Goal: Task Accomplishment & Management: Manage account settings

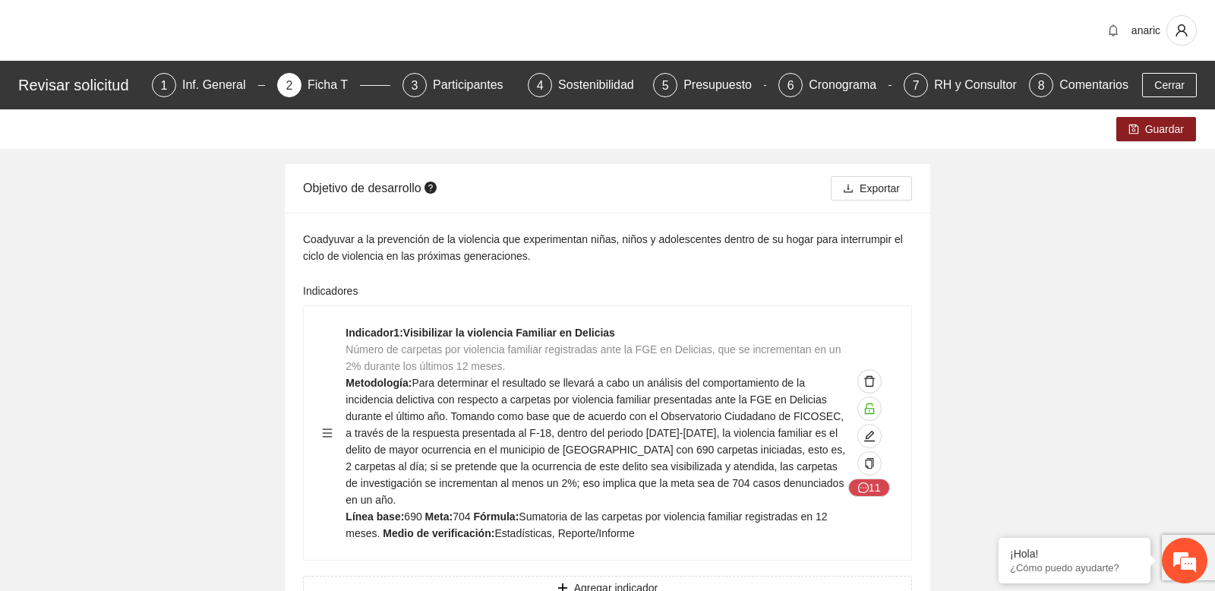
click at [1154, 86] on span "Cerrar" at bounding box center [1169, 85] width 30 height 17
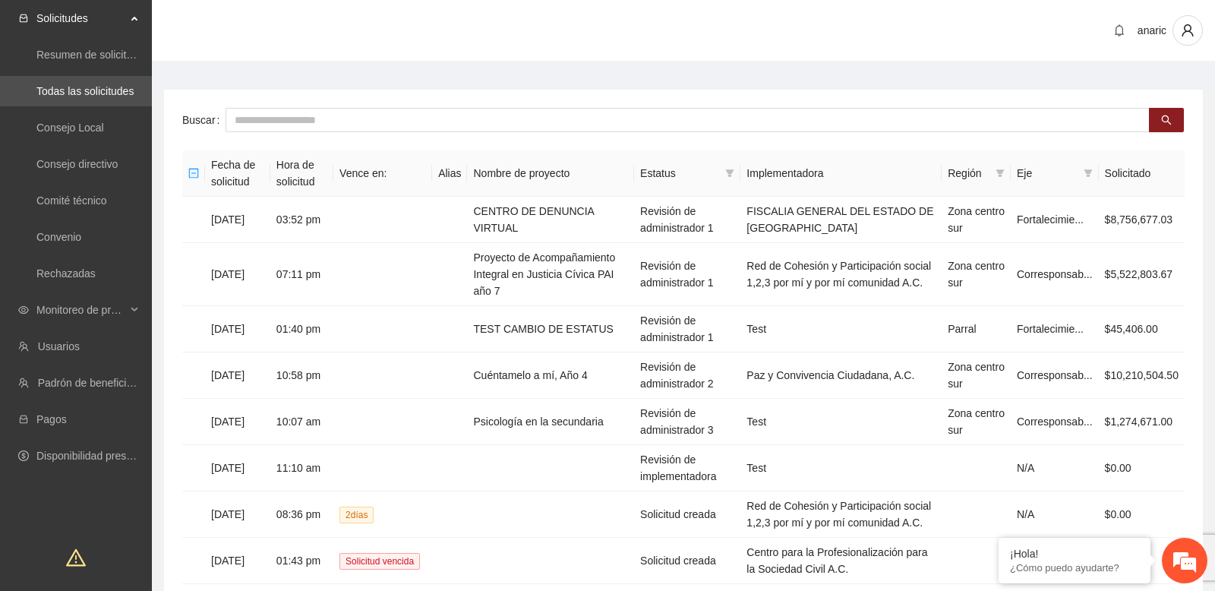
click at [258, 56] on div "anaric" at bounding box center [683, 31] width 1063 height 63
click at [277, 84] on main "Buscar Fecha de solicitud Hora de solicitud Vence en: Alias Nombre de proyecto …" at bounding box center [683, 407] width 1063 height 689
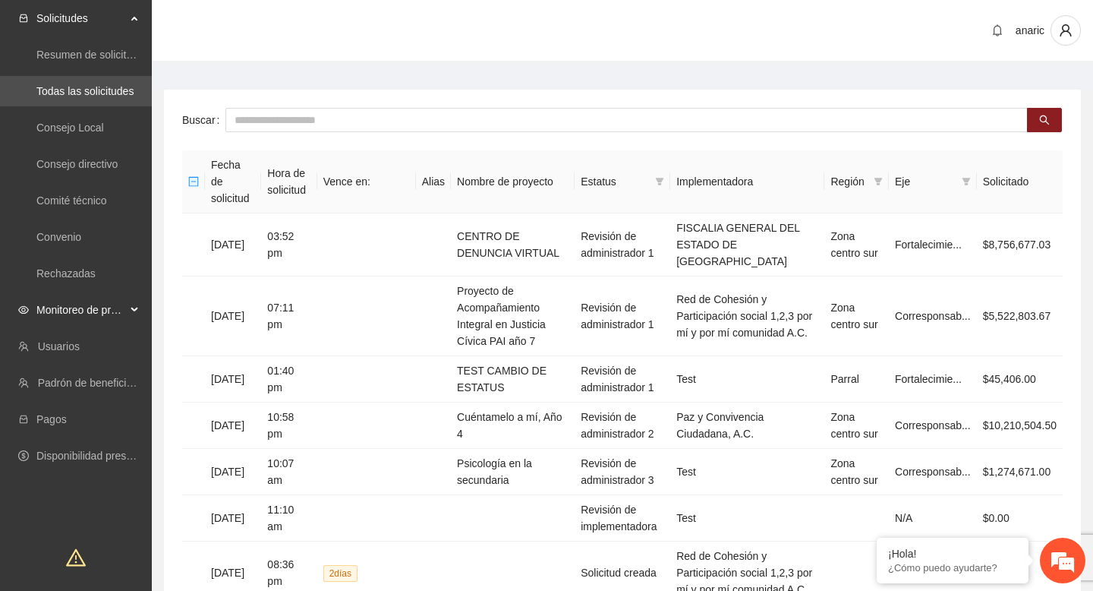
click at [136, 311] on div "Monitoreo de proyectos" at bounding box center [76, 310] width 152 height 30
click at [71, 421] on link "Activos" at bounding box center [53, 419] width 34 height 12
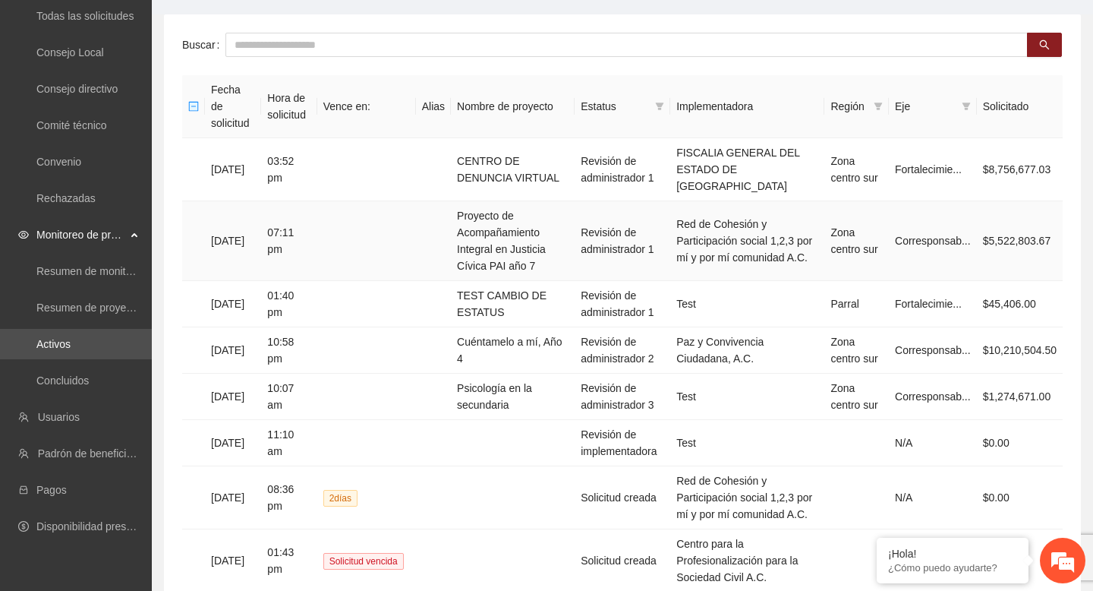
scroll to position [77, 0]
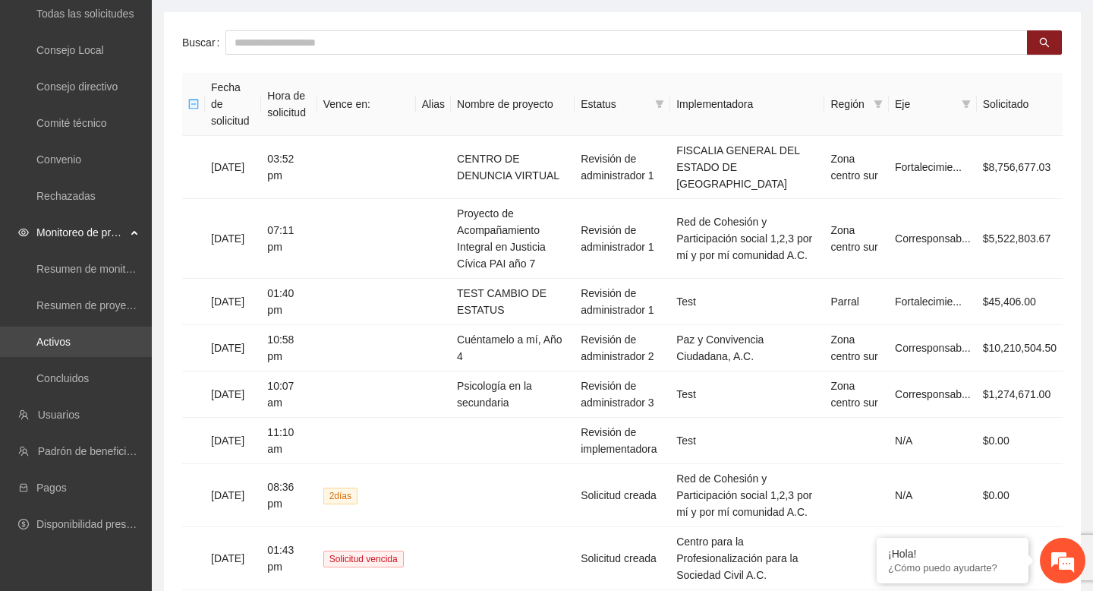
click at [71, 339] on link "Activos" at bounding box center [53, 342] width 34 height 12
click at [71, 343] on link "Activos" at bounding box center [53, 342] width 34 height 12
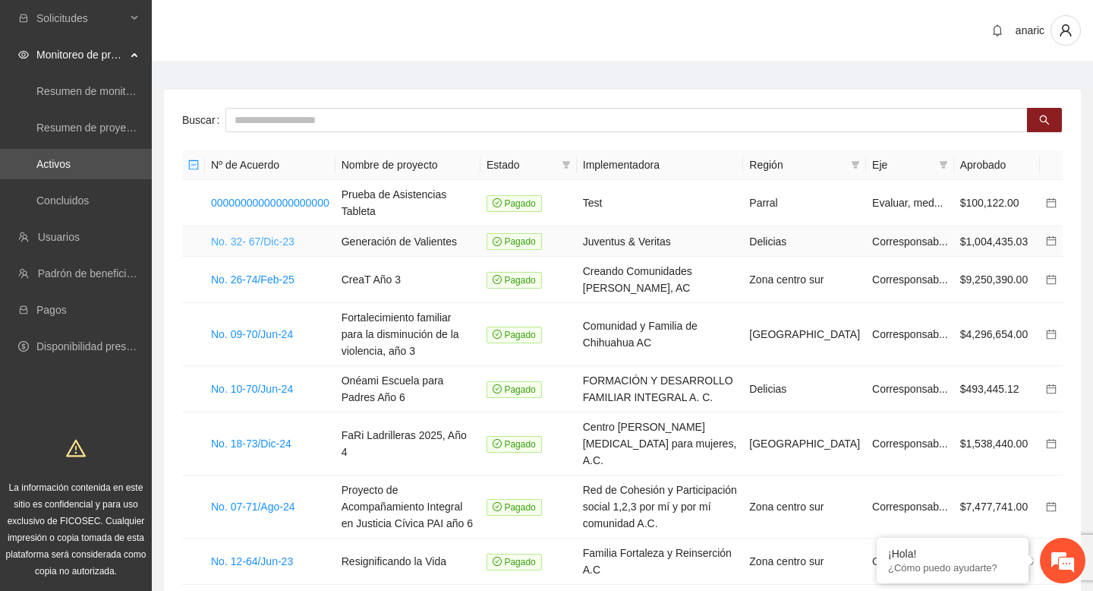
click at [276, 235] on link "No. 32- 67/Dic-23" at bounding box center [253, 241] width 84 height 12
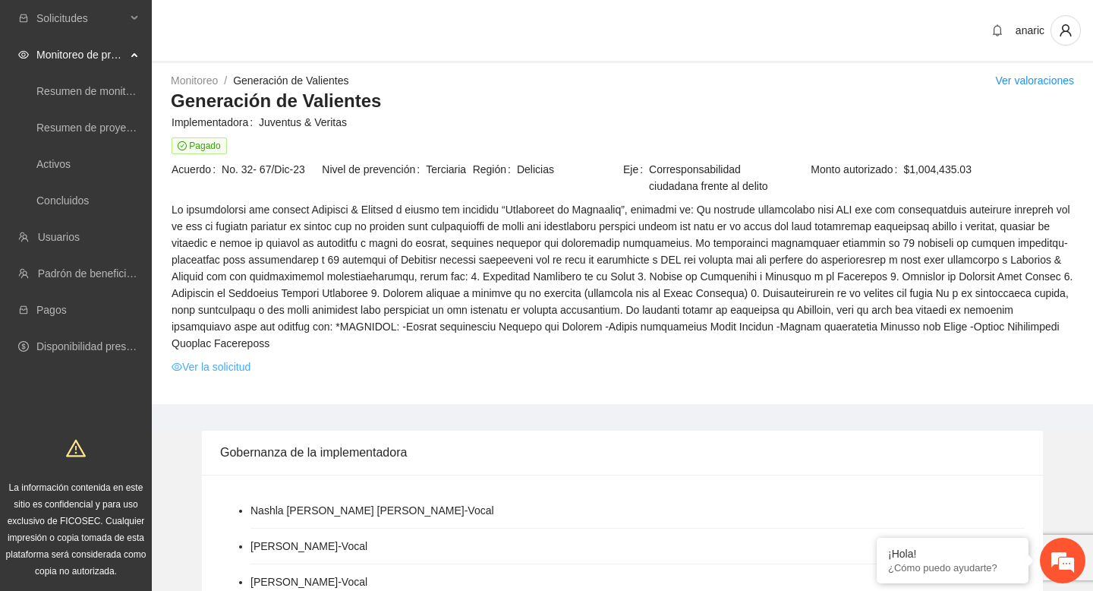
click at [240, 375] on link "Ver la solicitud" at bounding box center [211, 366] width 79 height 17
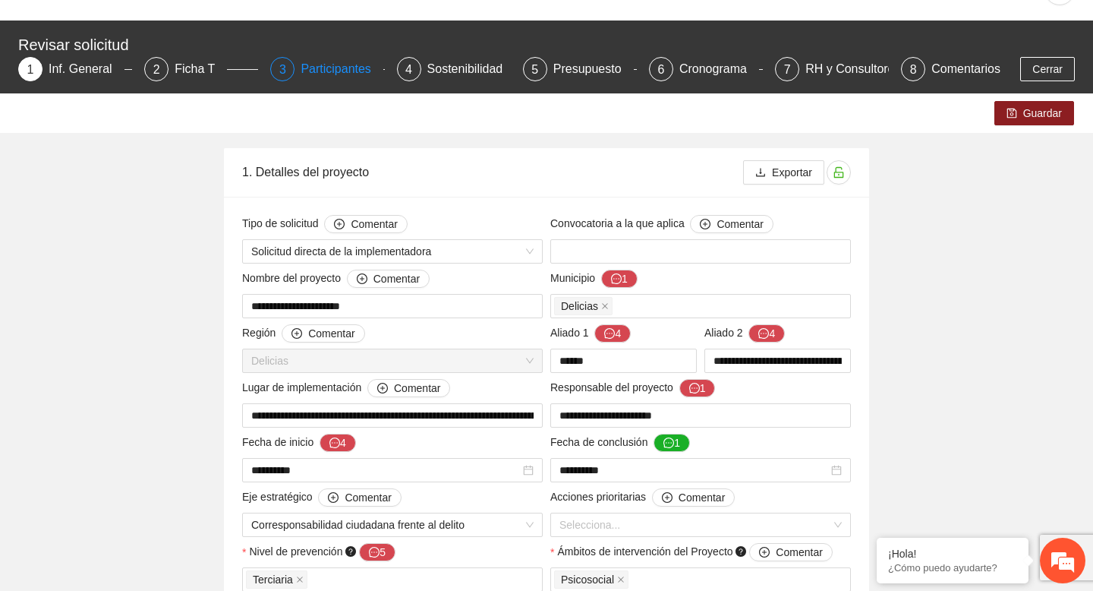
click at [333, 68] on div "Participantes" at bounding box center [342, 69] width 83 height 24
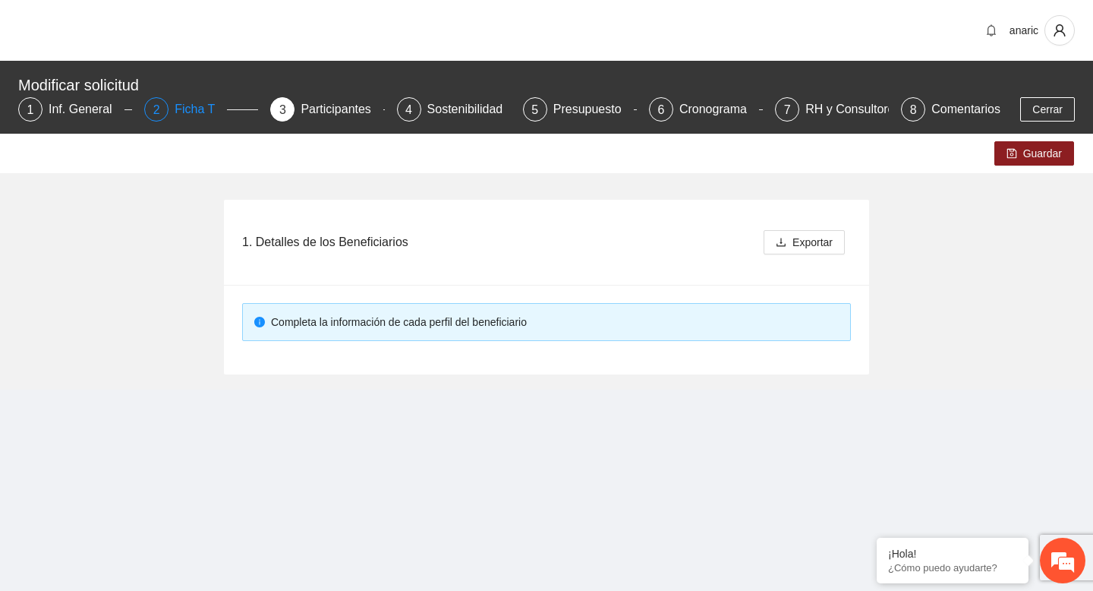
click at [200, 113] on div "Ficha T" at bounding box center [201, 109] width 52 height 24
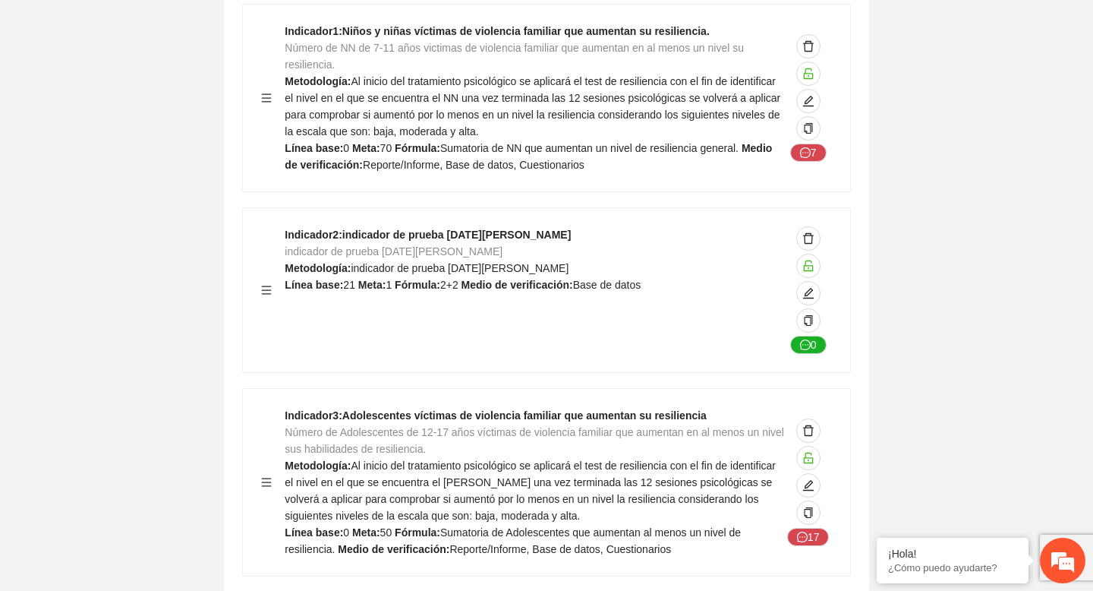
scroll to position [809, 0]
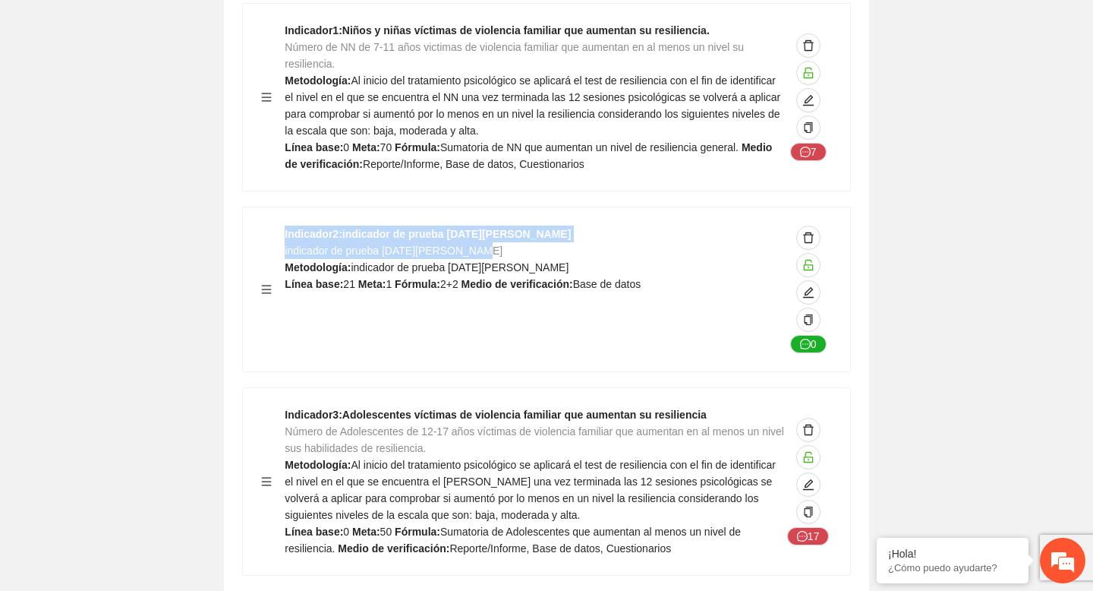
drag, startPoint x: 281, startPoint y: 234, endPoint x: 581, endPoint y: 245, distance: 300.1
click at [581, 245] on div "Indicador 2 : indicador de prueba [DATE][PERSON_NAME] indicador de prueba [DATE…" at bounding box center [546, 289] width 571 height 128
click at [488, 244] on div "Indicador 2 : indicador de prueba [DATE][PERSON_NAME] indicador de prueba [DATE…" at bounding box center [535, 289] width 500 height 128
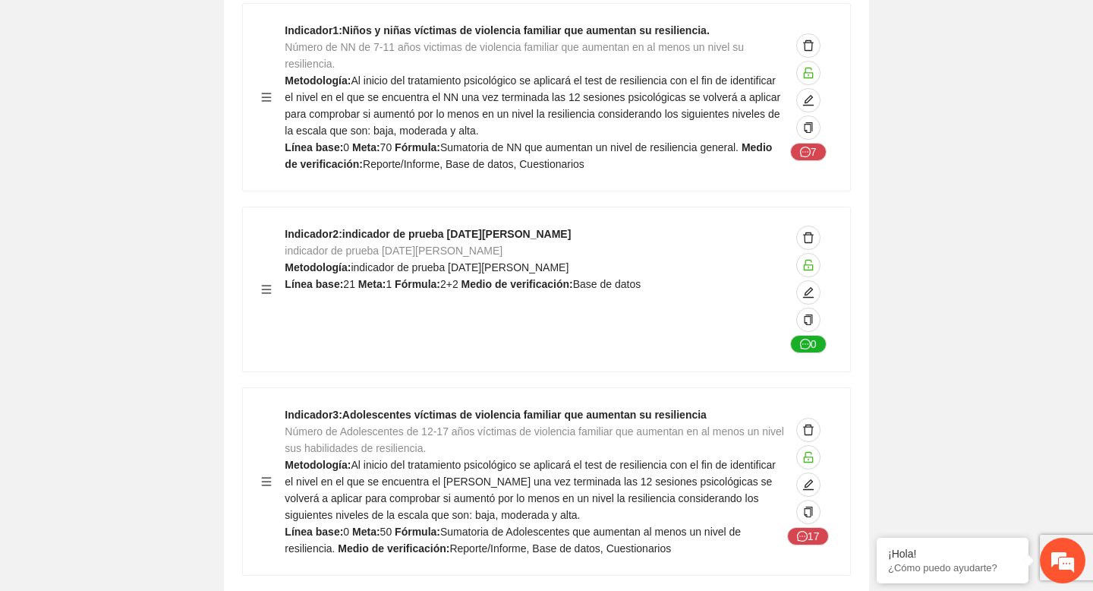
click at [361, 235] on strong "Indicador 2 : indicador de prueba [DATE][PERSON_NAME]" at bounding box center [428, 234] width 286 height 12
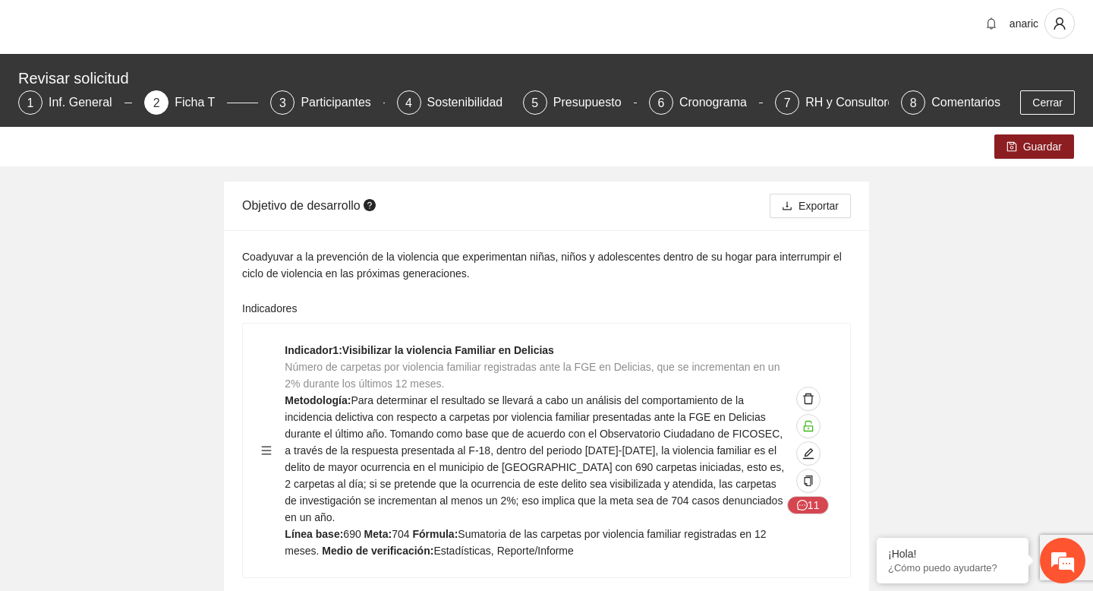
scroll to position [0, 0]
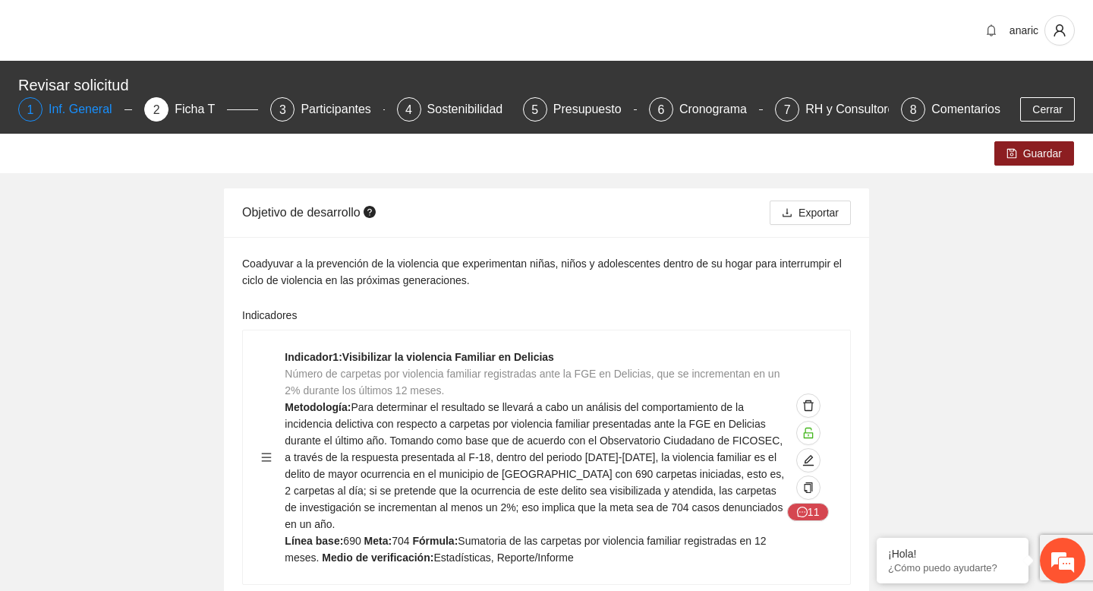
click at [84, 113] on div "Inf. General" at bounding box center [87, 109] width 76 height 24
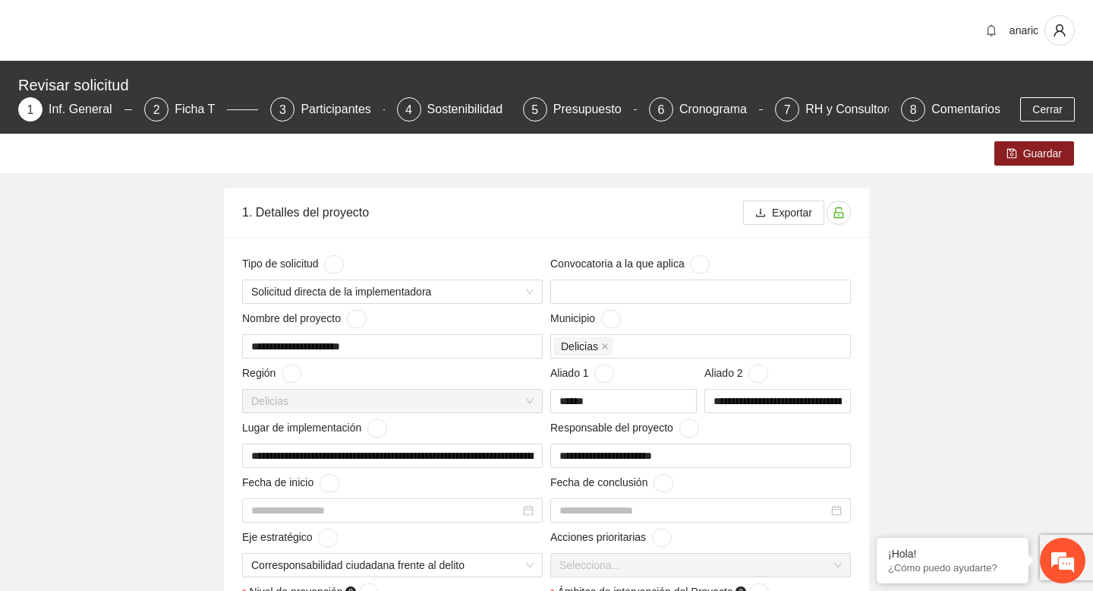
scroll to position [947, 0]
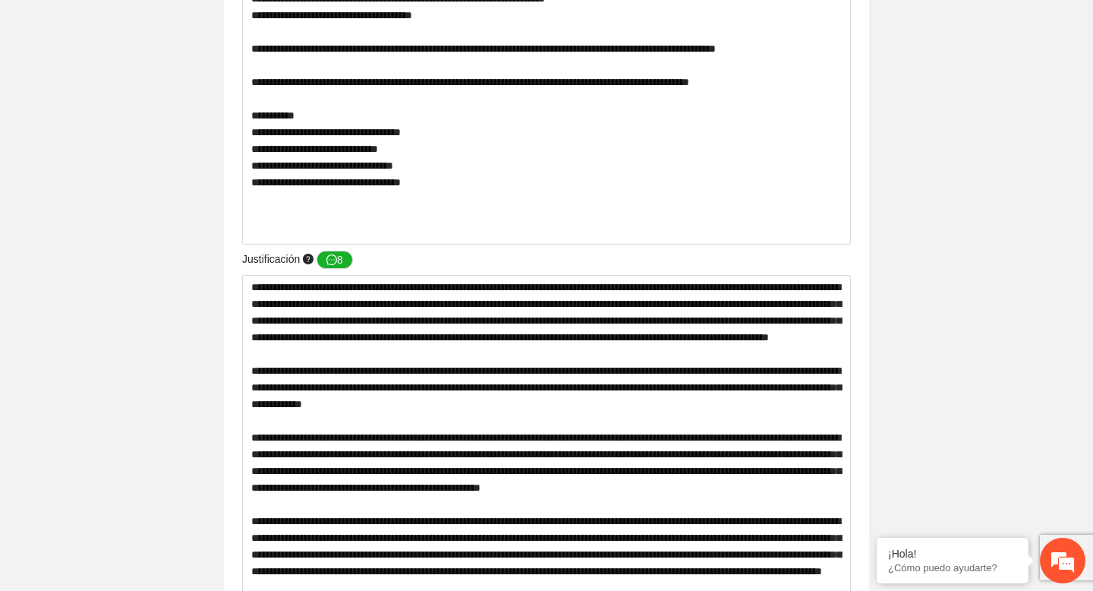
type input "**********"
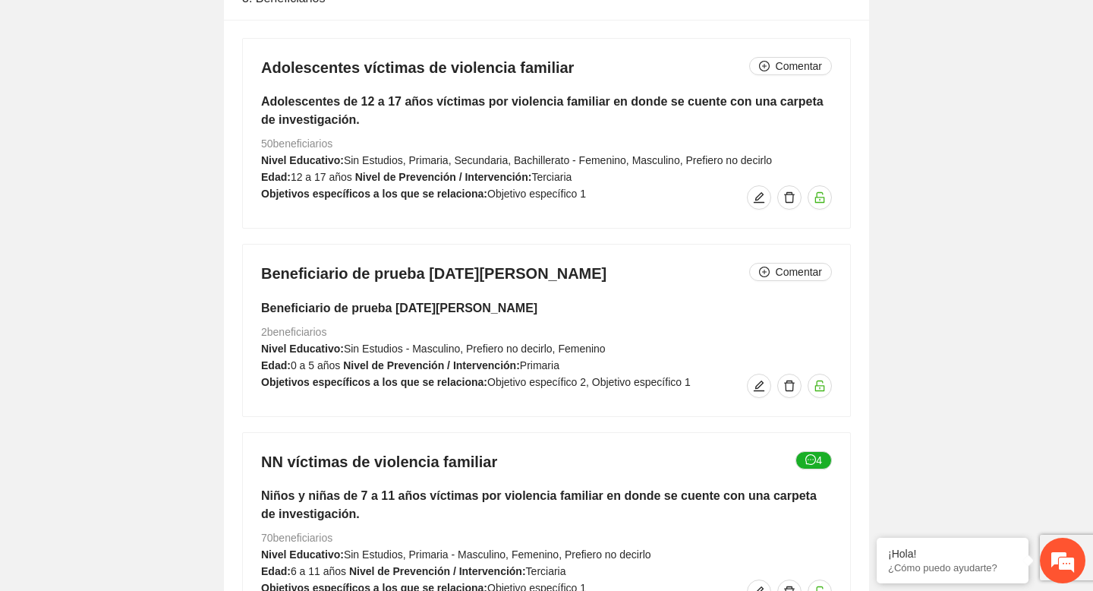
scroll to position [2720, 0]
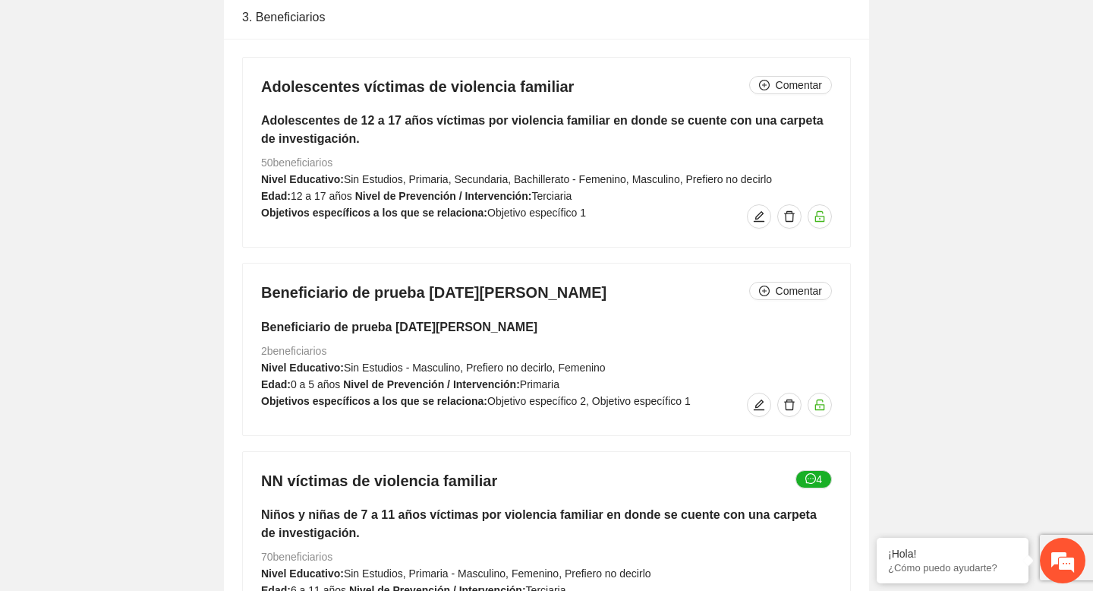
click at [446, 290] on h4 "Beneficiario de prueba [DATE][PERSON_NAME] Comentar" at bounding box center [546, 292] width 571 height 21
click at [613, 316] on div "Beneficiario de prueba [DATE][PERSON_NAME] Comentar Beneficiario de prueba [DAT…" at bounding box center [546, 348] width 607 height 171
click at [791, 408] on icon "delete" at bounding box center [790, 405] width 12 height 12
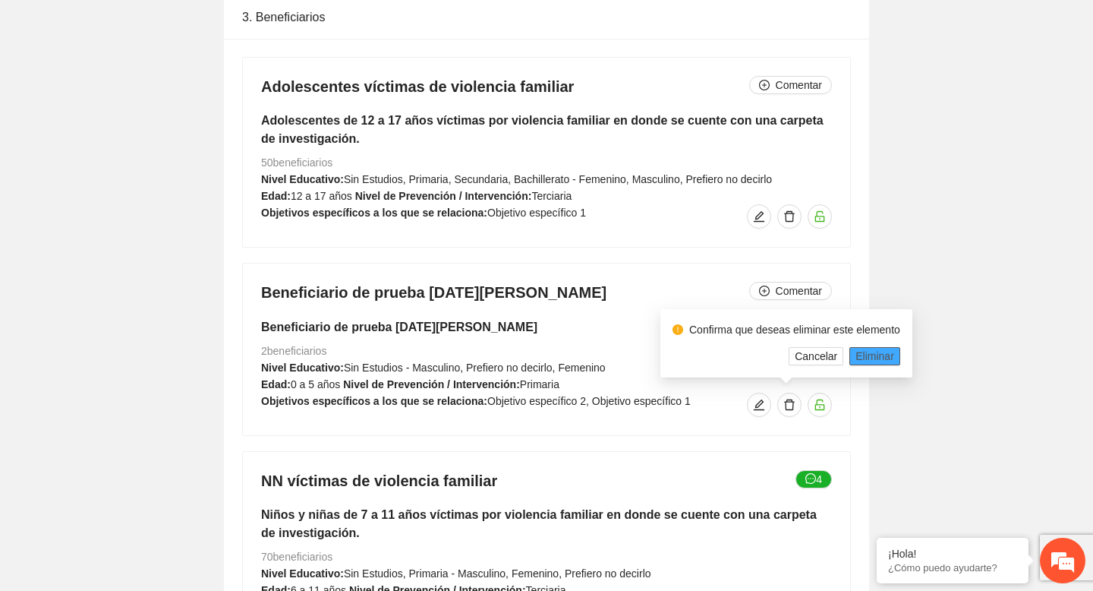
click at [882, 358] on span "Eliminar" at bounding box center [875, 356] width 39 height 17
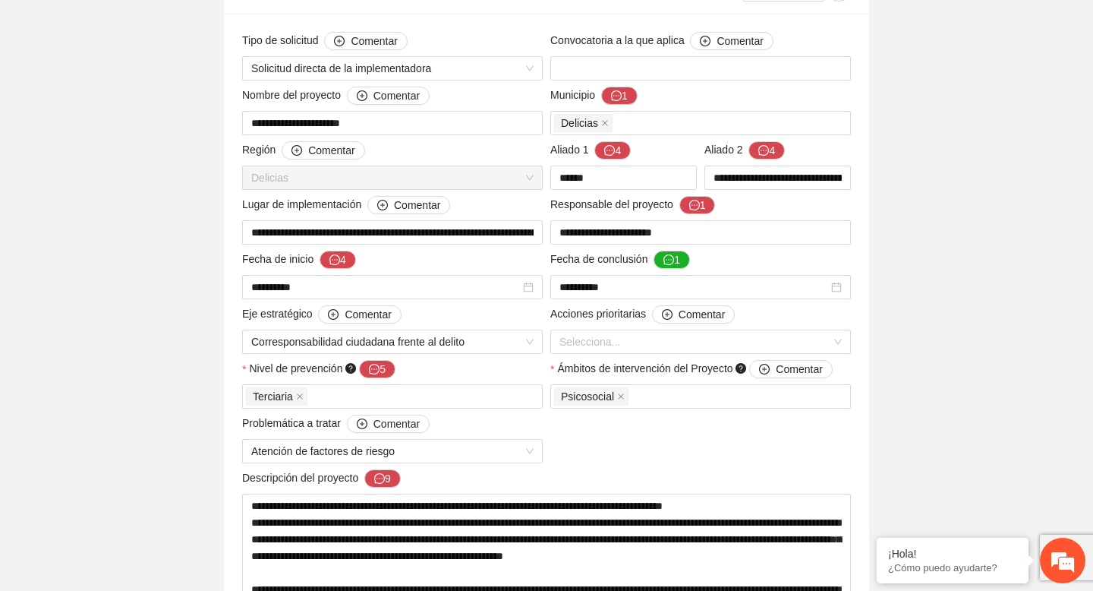
scroll to position [0, 0]
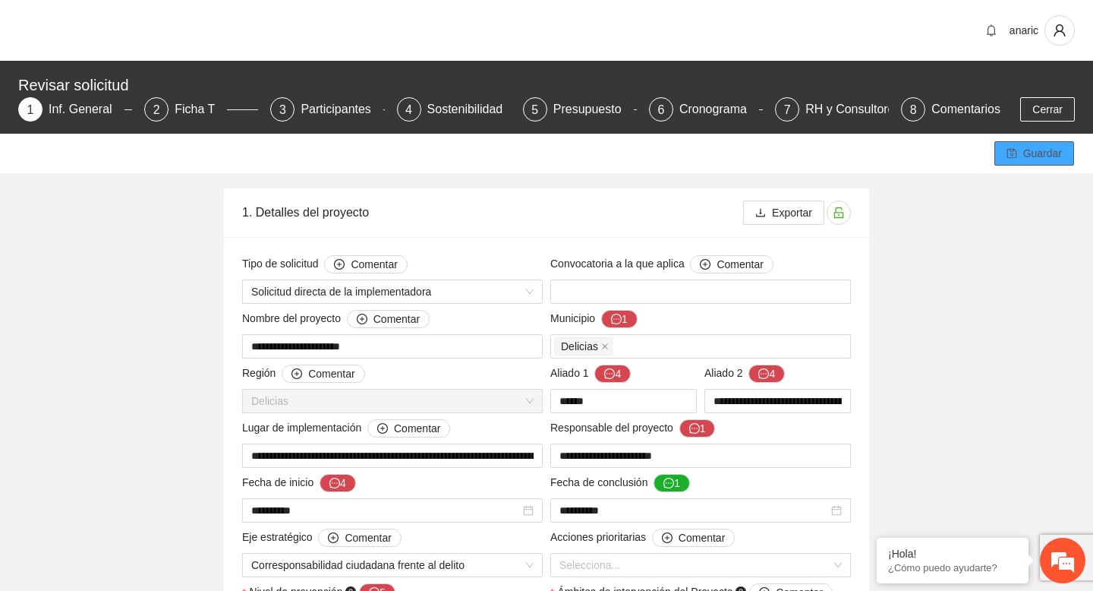
click at [1036, 150] on span "Guardar" at bounding box center [1042, 153] width 39 height 17
click at [192, 112] on div "Ficha T" at bounding box center [201, 109] width 52 height 24
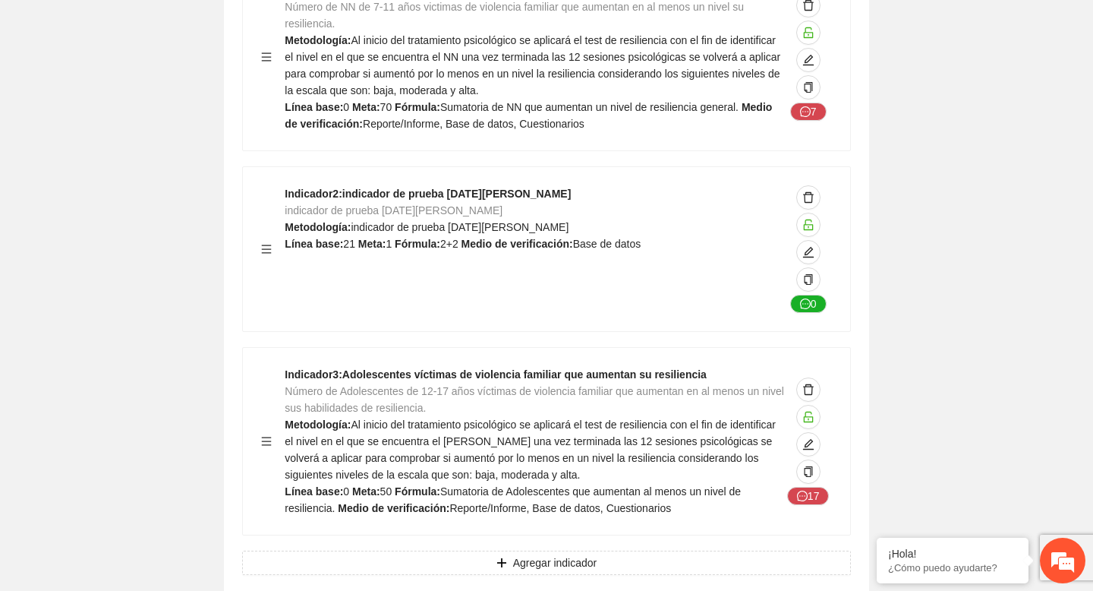
scroll to position [850, 0]
click at [809, 191] on icon "delete" at bounding box center [808, 196] width 11 height 11
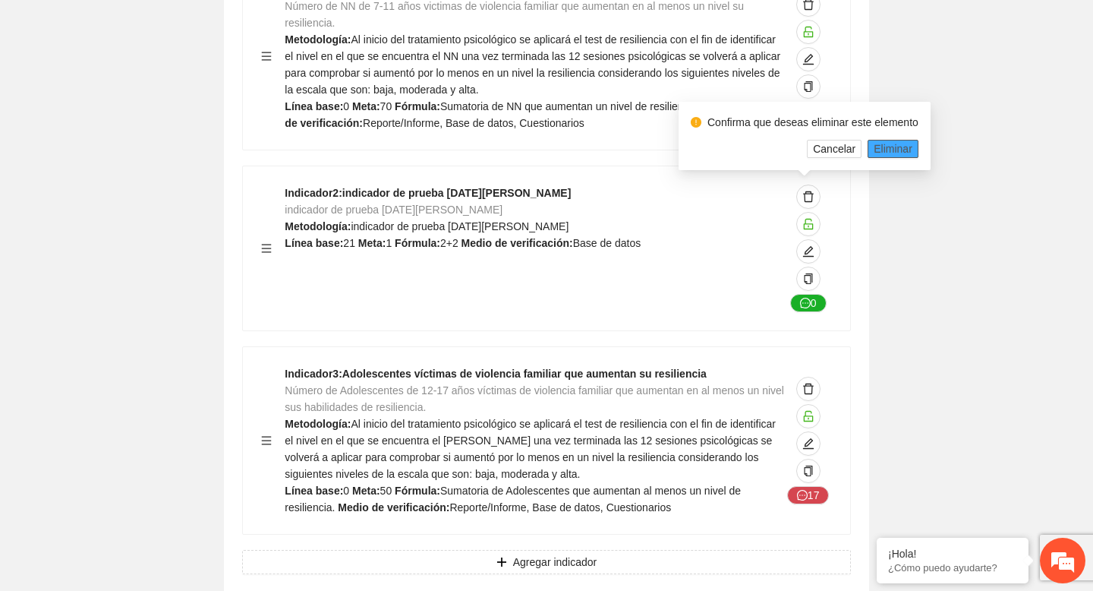
click at [898, 150] on span "Eliminar" at bounding box center [893, 148] width 39 height 17
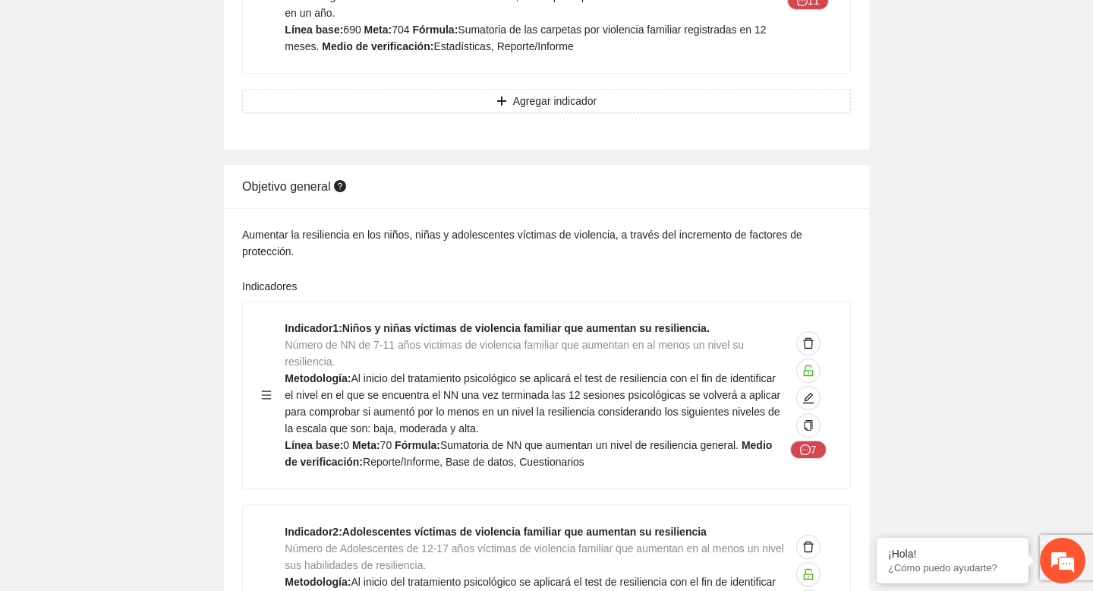
scroll to position [0, 0]
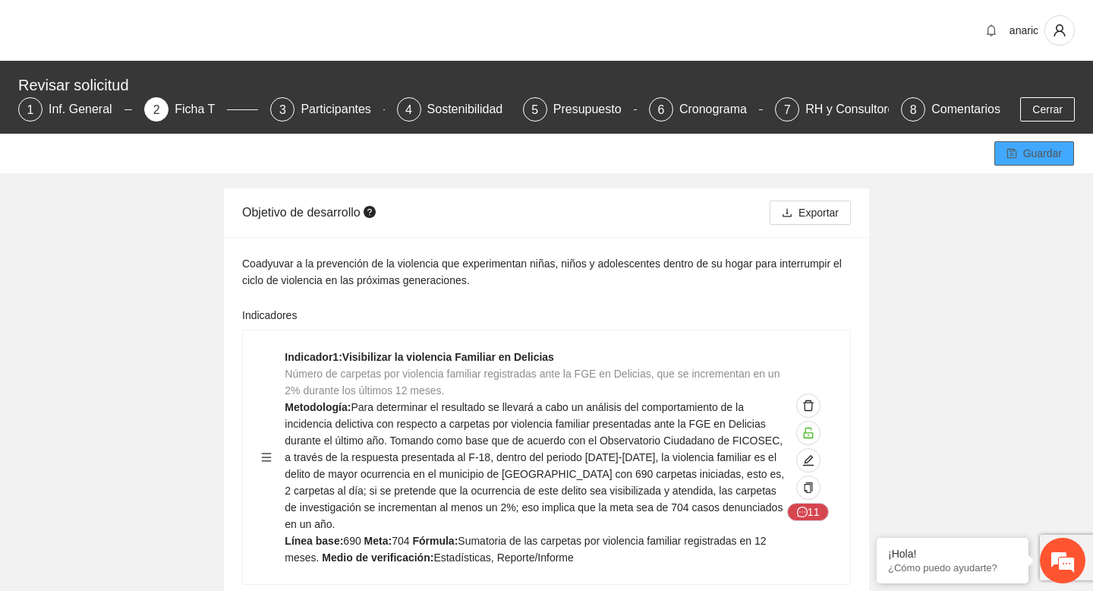
click at [1023, 151] on span "Guardar" at bounding box center [1042, 153] width 39 height 17
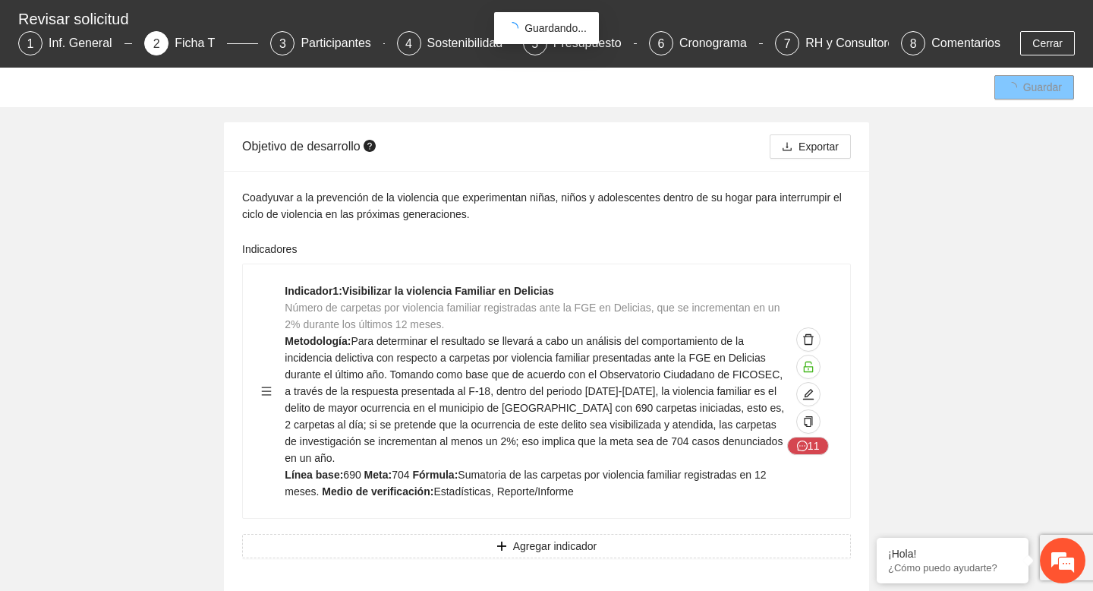
scroll to position [90, 0]
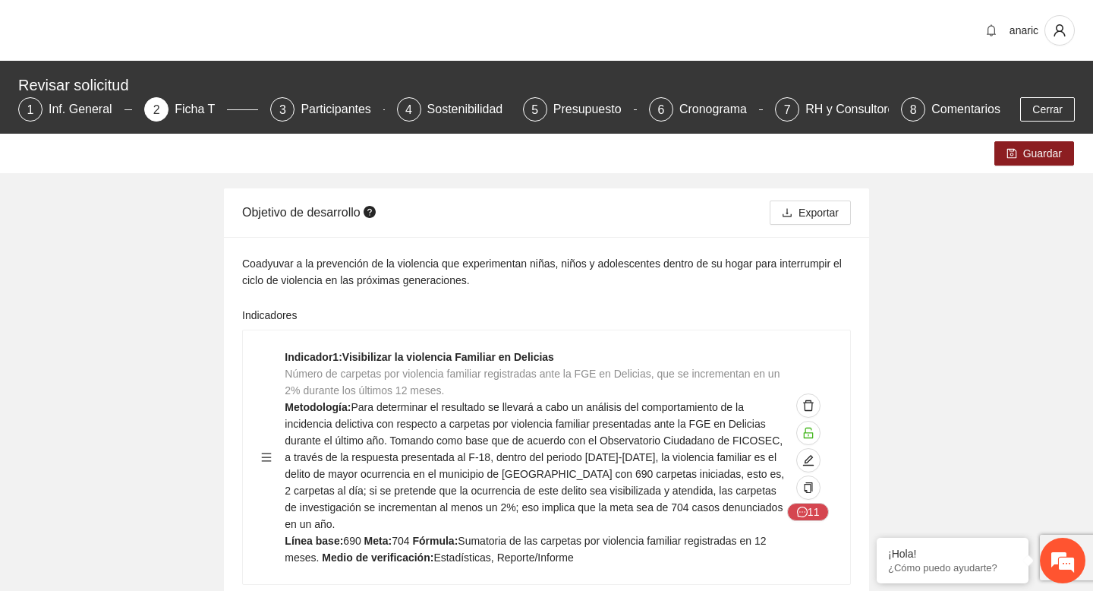
click at [277, 168] on div "Guardar" at bounding box center [546, 153] width 1093 height 39
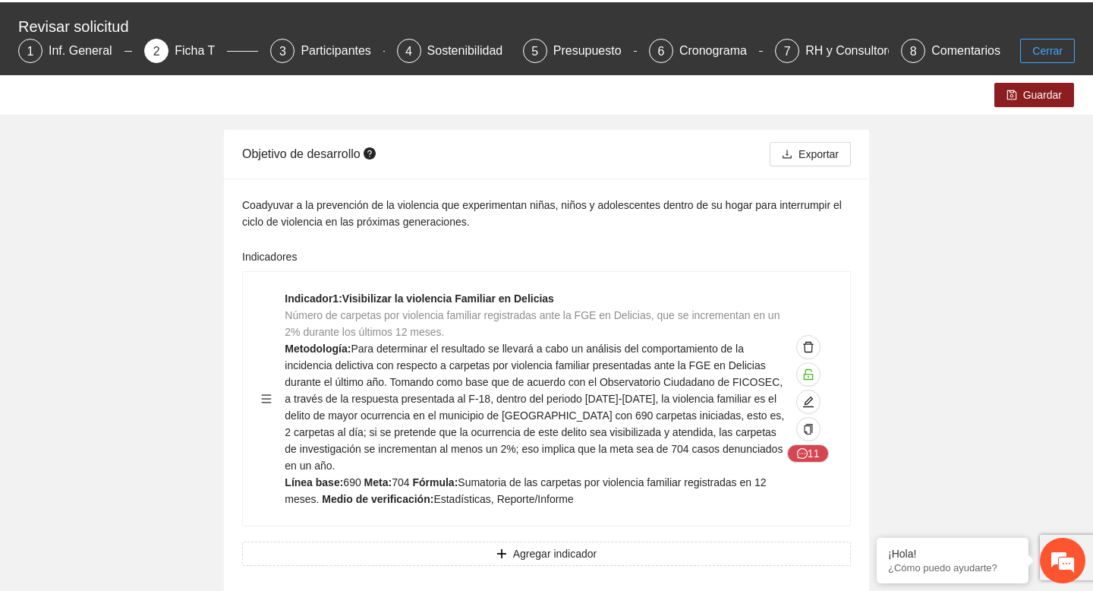
click at [1048, 55] on span "Cerrar" at bounding box center [1048, 51] width 30 height 17
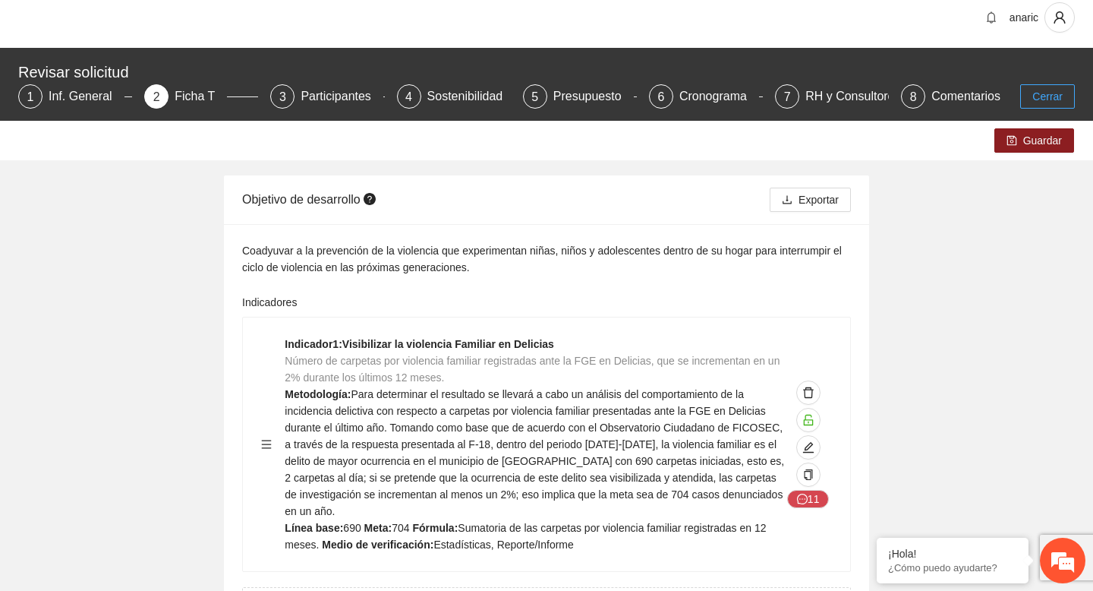
scroll to position [0, 0]
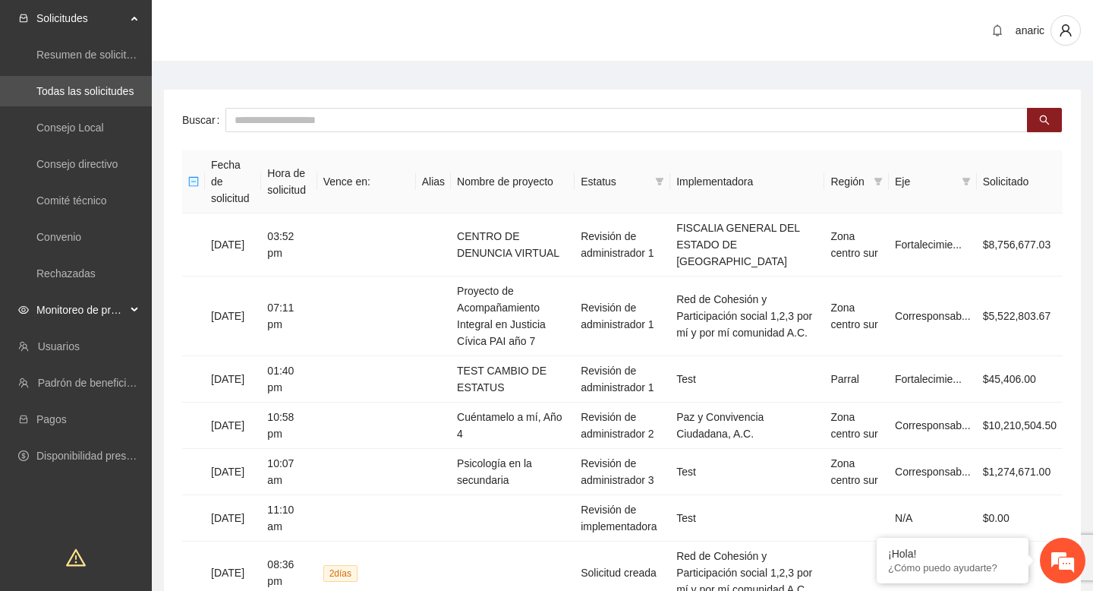
click at [129, 308] on div "Monitoreo de proyectos" at bounding box center [76, 310] width 152 height 30
click at [71, 417] on link "Activos" at bounding box center [53, 419] width 34 height 12
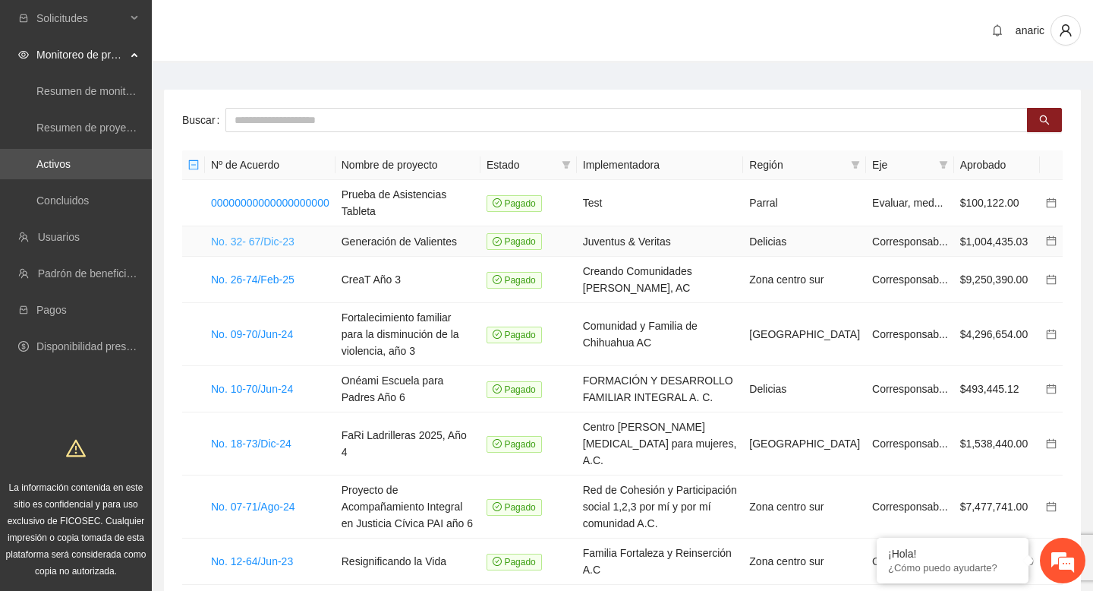
click at [278, 235] on link "No. 32- 67/Dic-23" at bounding box center [253, 241] width 84 height 12
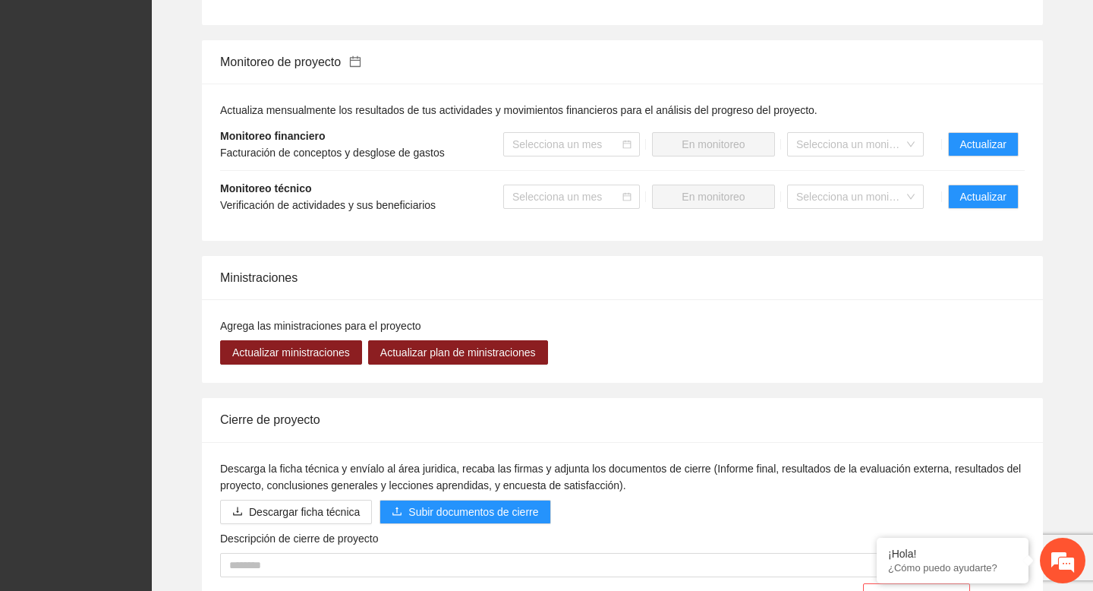
scroll to position [1350, 0]
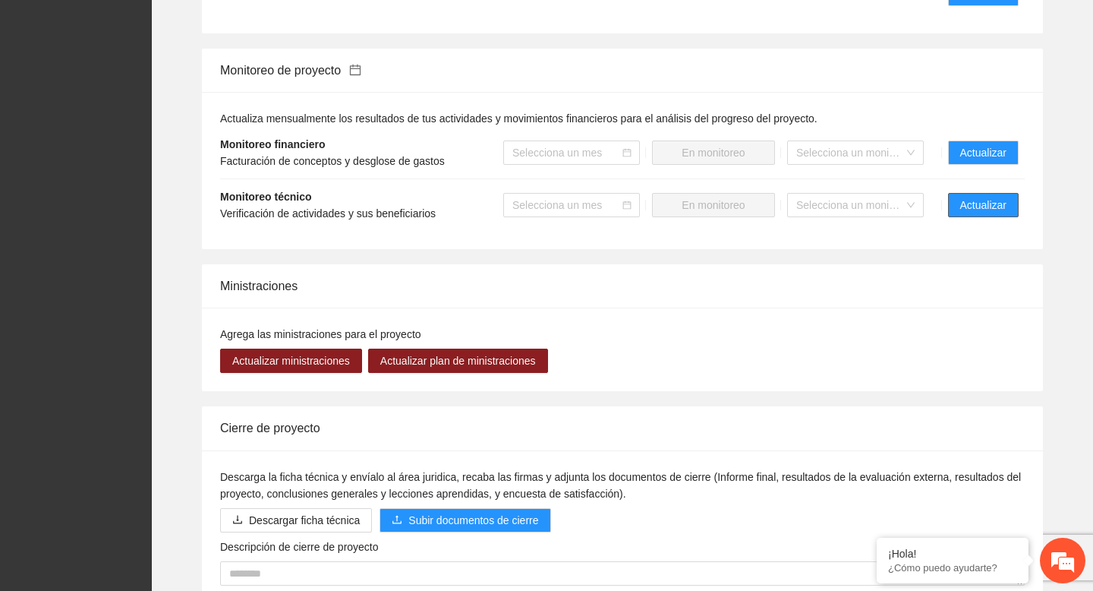
click at [982, 213] on span "Actualizar" at bounding box center [983, 205] width 46 height 17
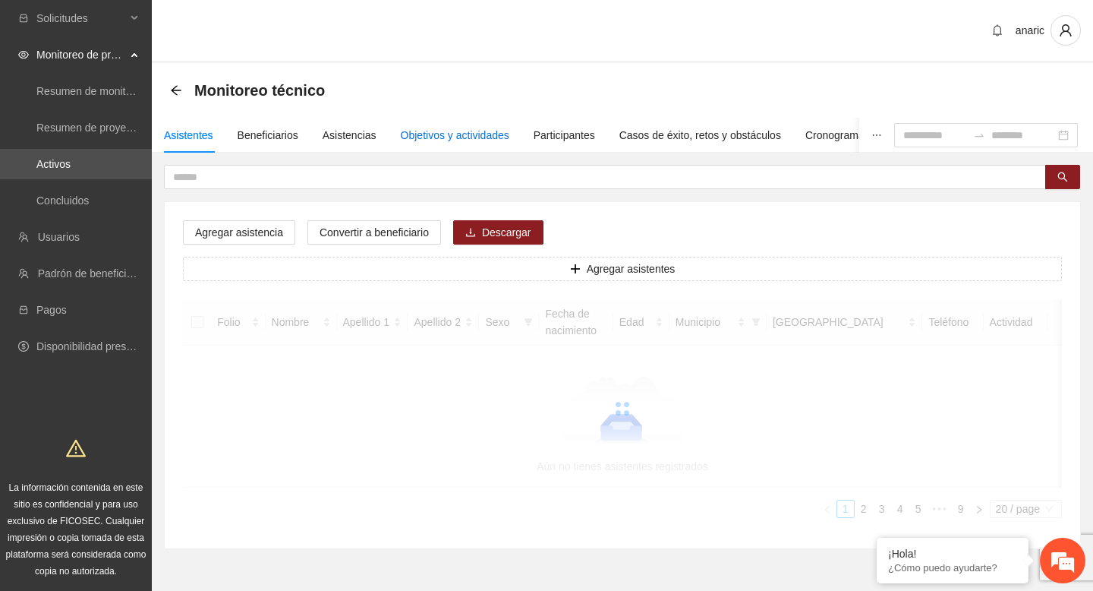
click at [471, 135] on div "Objetivos y actividades" at bounding box center [455, 135] width 109 height 17
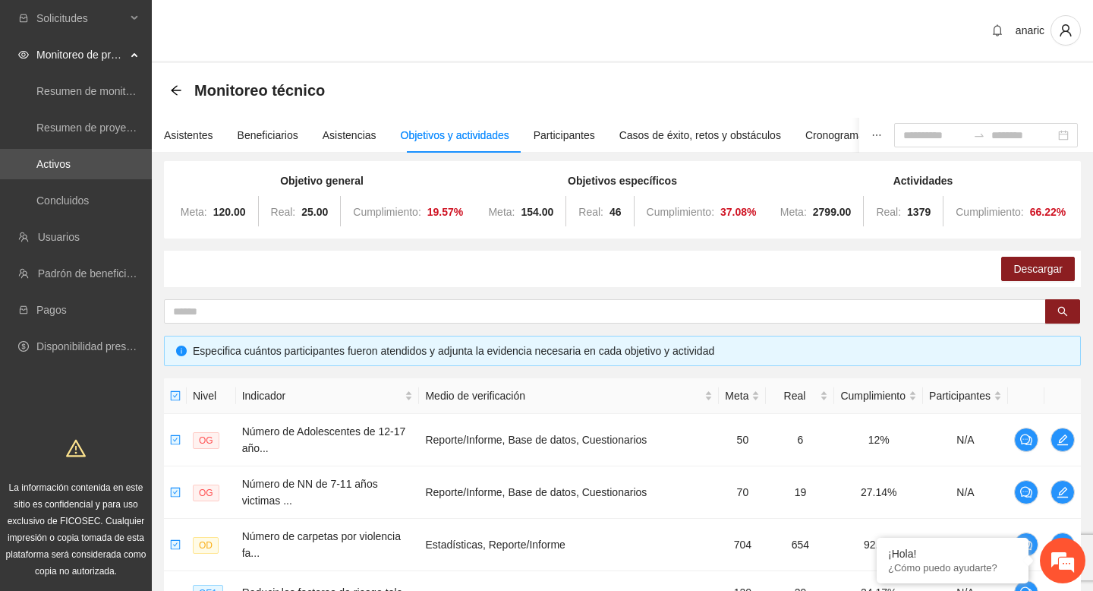
scroll to position [184, 0]
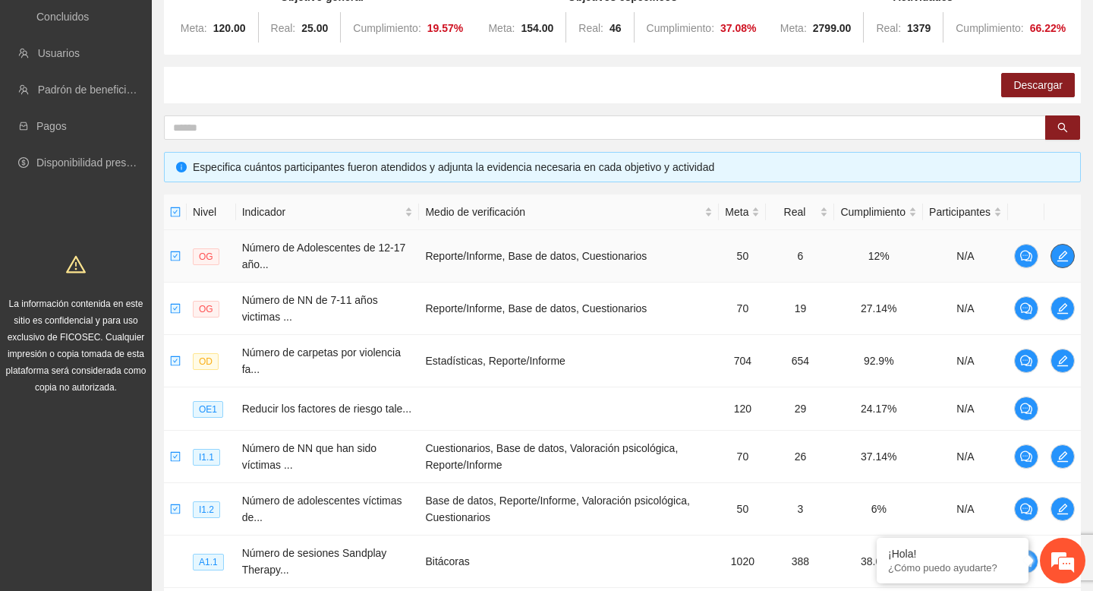
click at [1062, 254] on icon "edit" at bounding box center [1063, 256] width 11 height 11
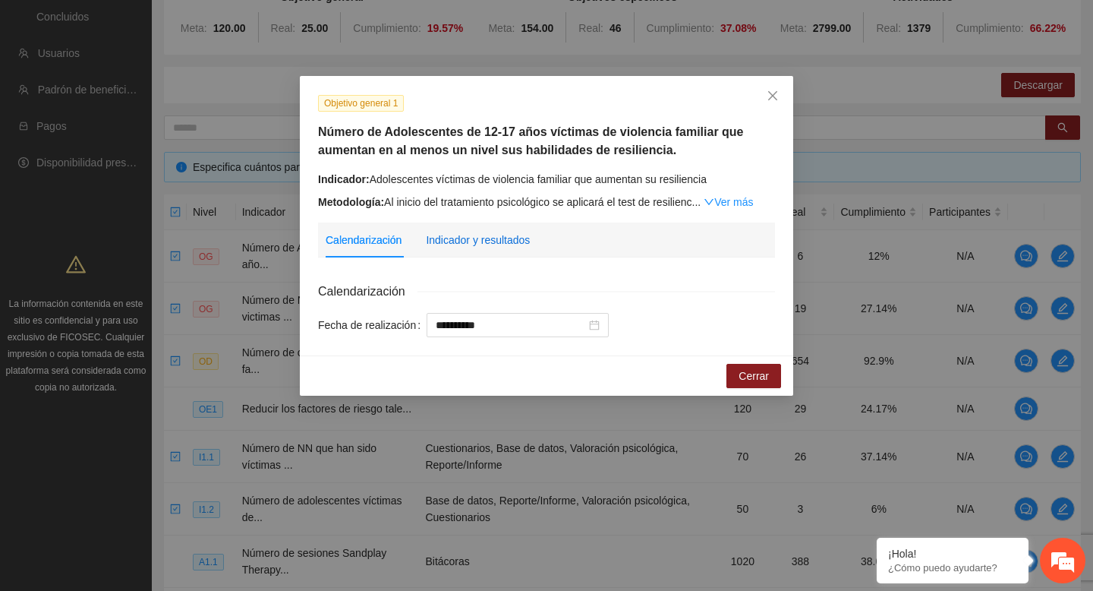
click at [509, 239] on div "Indicador y resultados" at bounding box center [478, 240] width 104 height 17
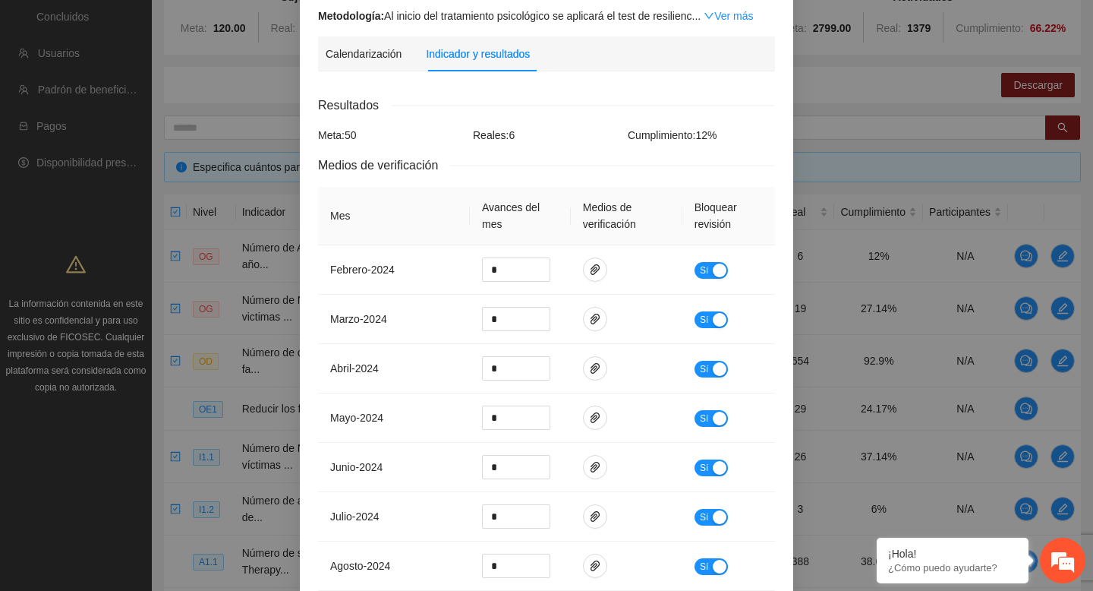
scroll to position [185, 0]
click at [598, 266] on icon "paper-clip" at bounding box center [595, 270] width 12 height 12
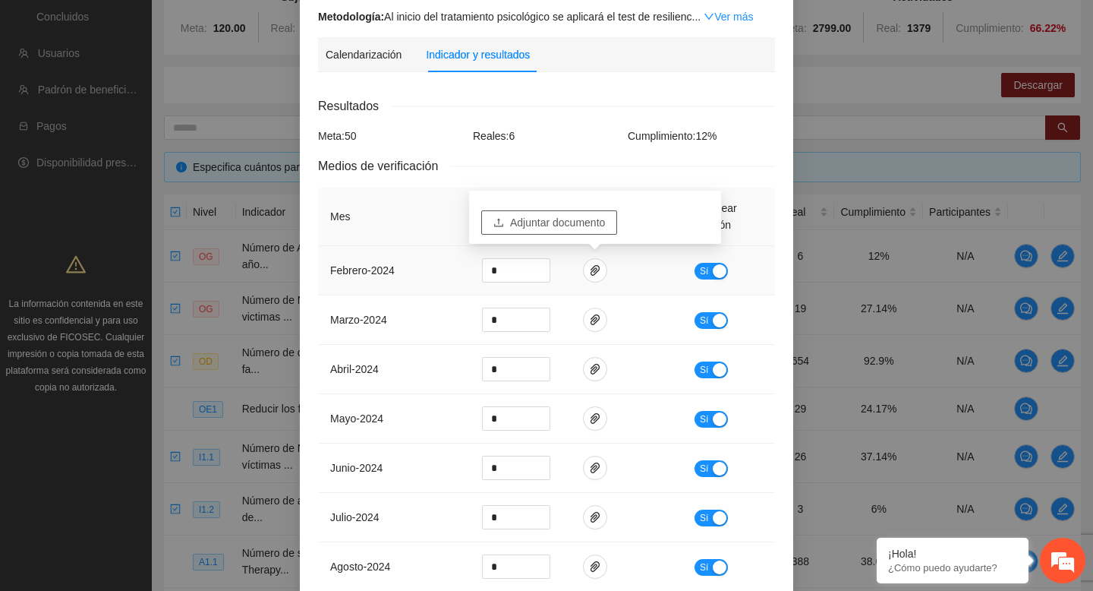
click at [566, 222] on span "Adjuntar documento" at bounding box center [557, 222] width 95 height 17
click at [701, 225] on icon "delete" at bounding box center [700, 226] width 11 height 11
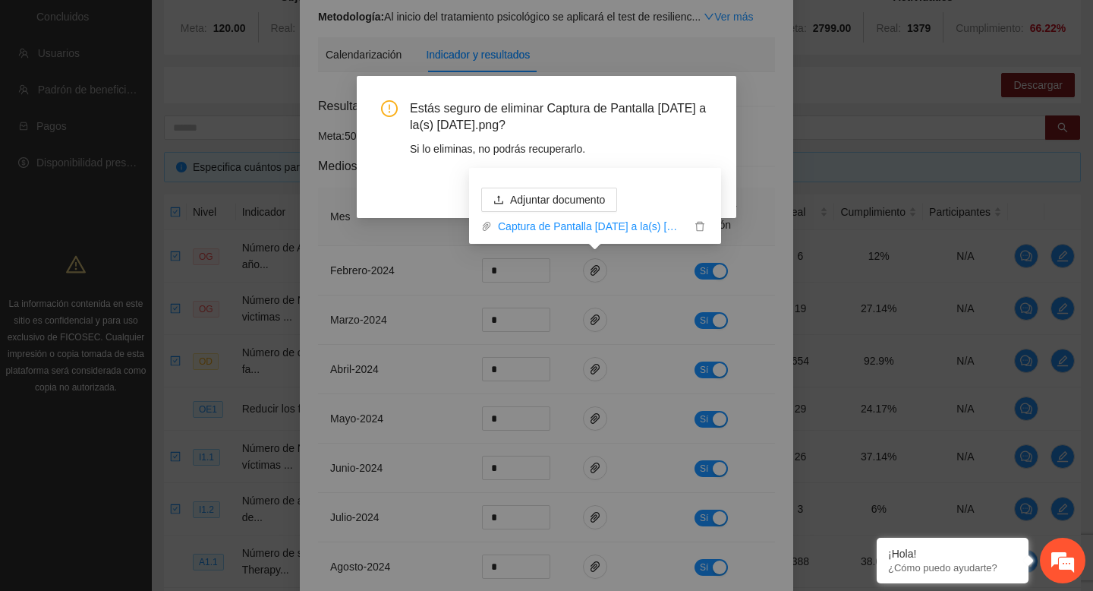
click at [670, 159] on div "Estás seguro de eliminar Captura de Pantalla 2025-08-26 a la(s) 10.21.25.png? S…" at bounding box center [546, 149] width 331 height 99
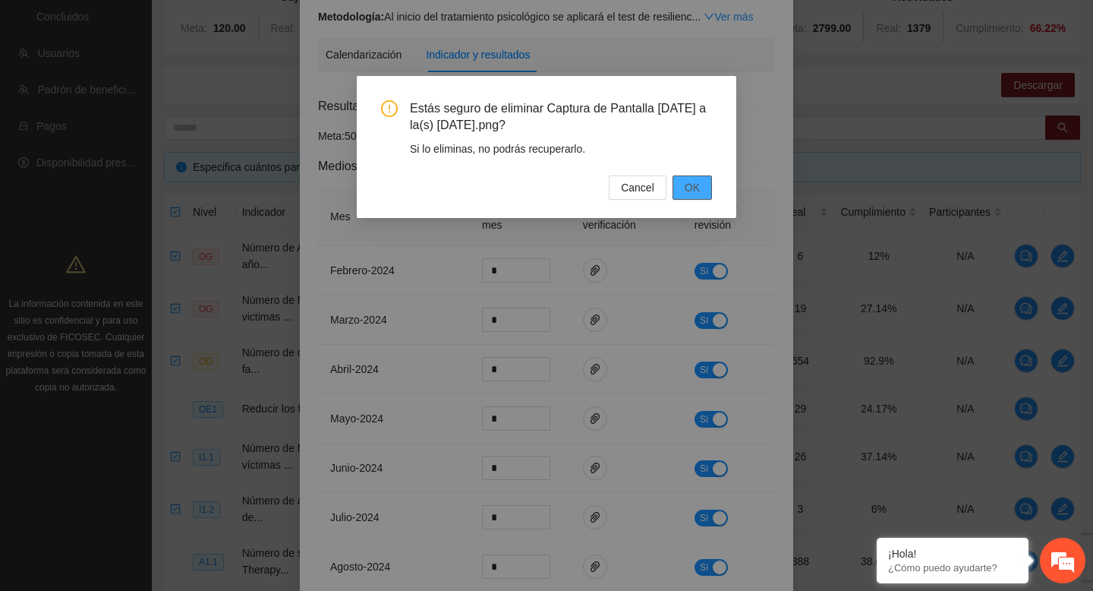
click at [692, 190] on span "OK" at bounding box center [692, 187] width 15 height 17
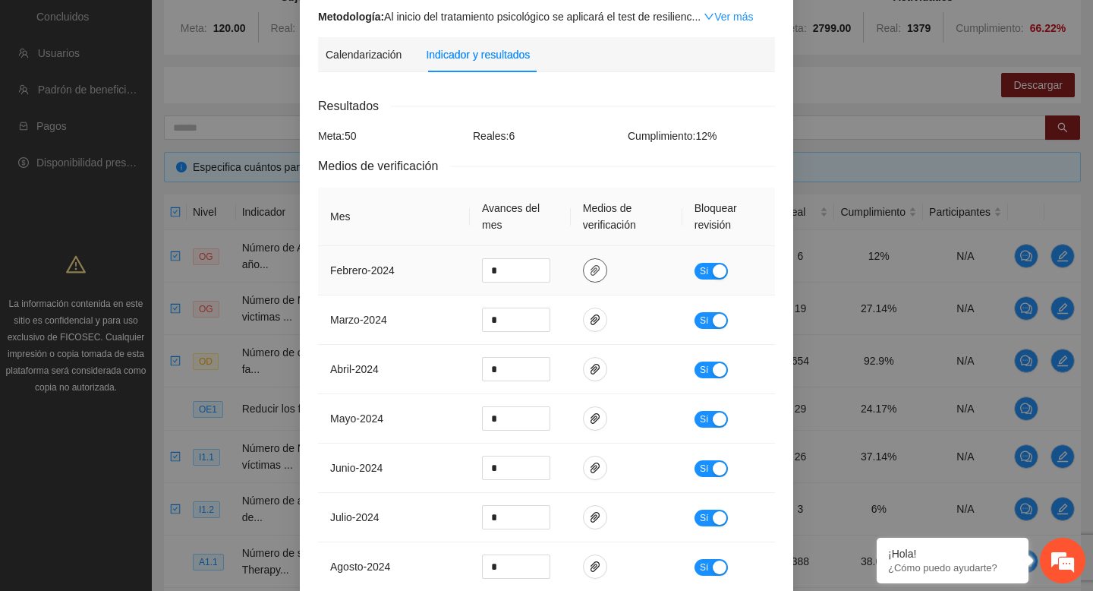
click at [595, 270] on icon "paper-clip" at bounding box center [595, 270] width 12 height 12
click at [591, 140] on div "Reales: 6" at bounding box center [546, 136] width 155 height 17
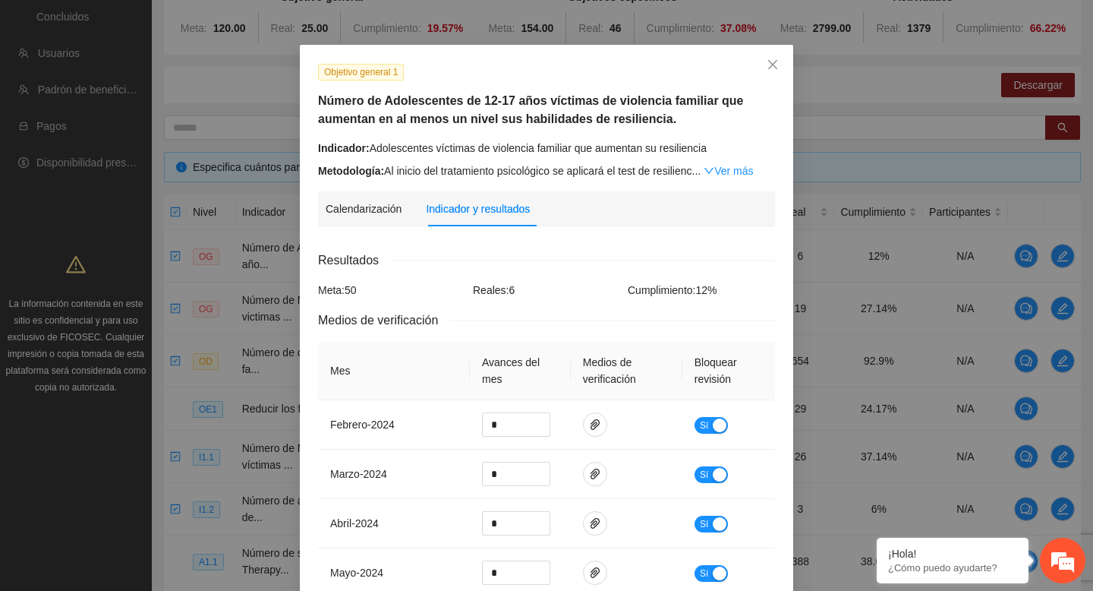
scroll to position [0, 0]
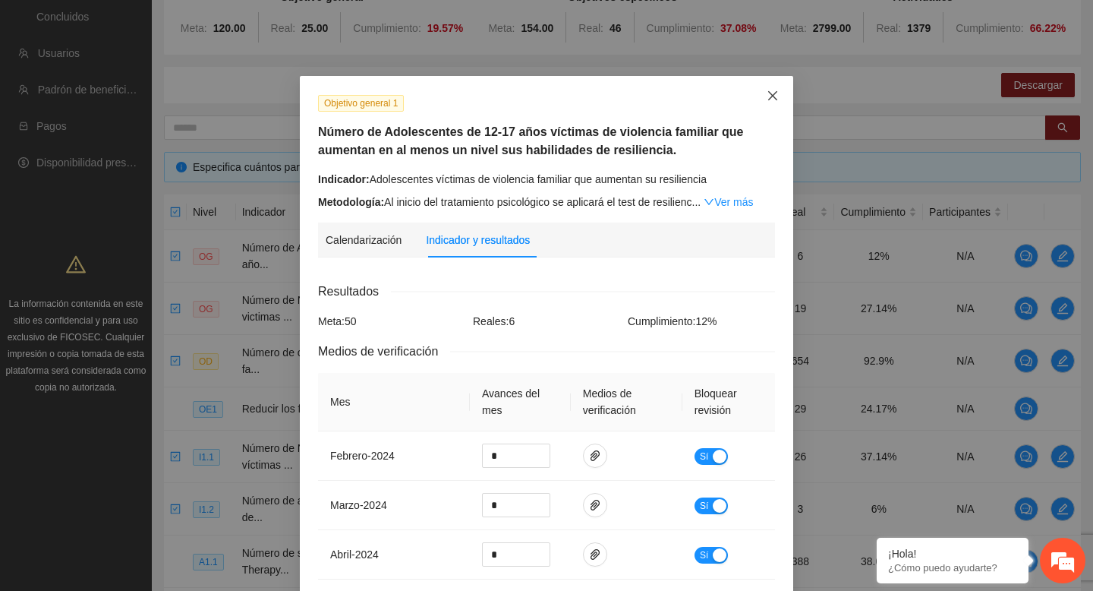
click at [769, 96] on icon "close" at bounding box center [773, 96] width 12 height 12
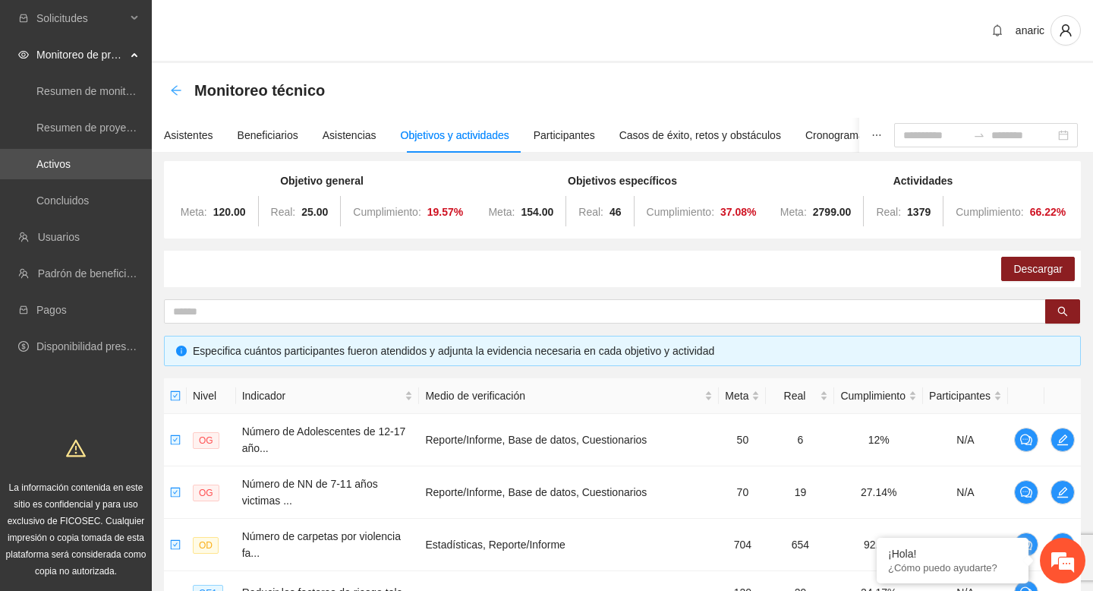
click at [172, 90] on icon "arrow-left" at bounding box center [176, 90] width 10 height 10
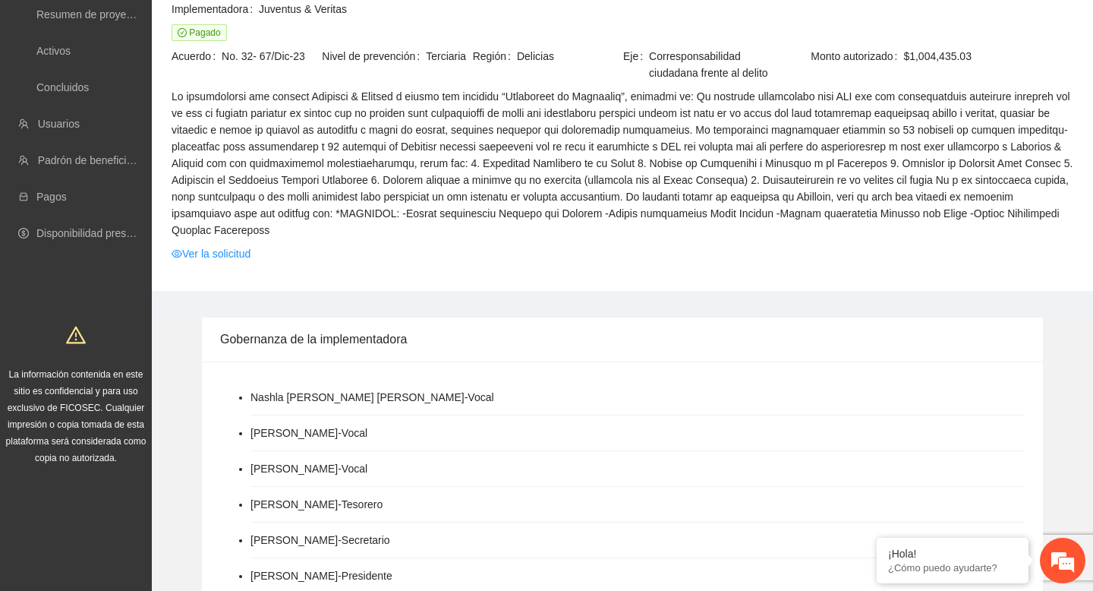
scroll to position [1109, 0]
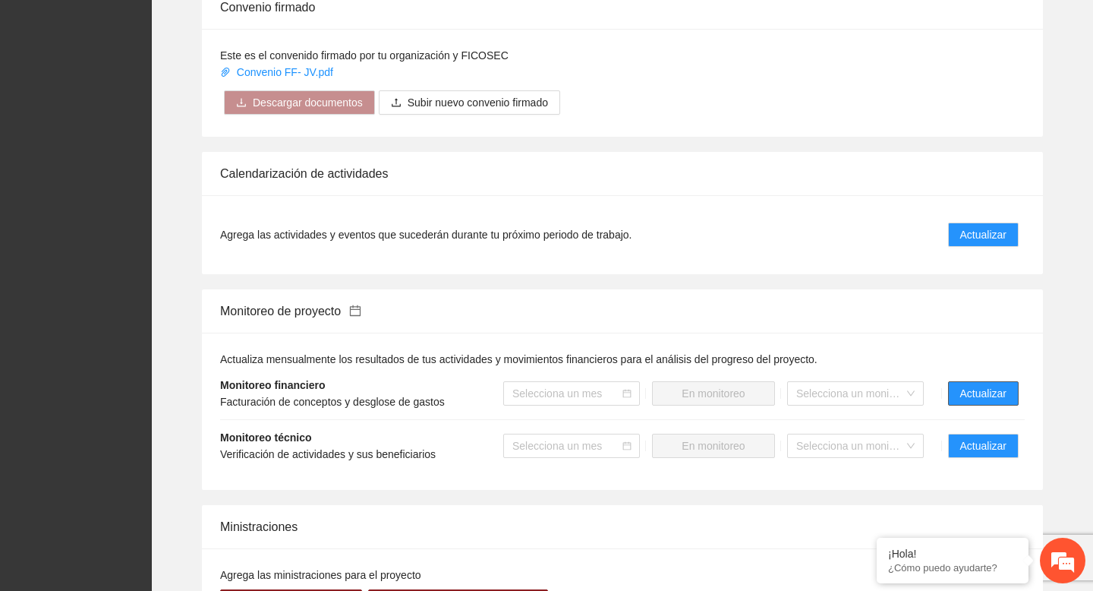
click at [978, 402] on span "Actualizar" at bounding box center [983, 393] width 46 height 17
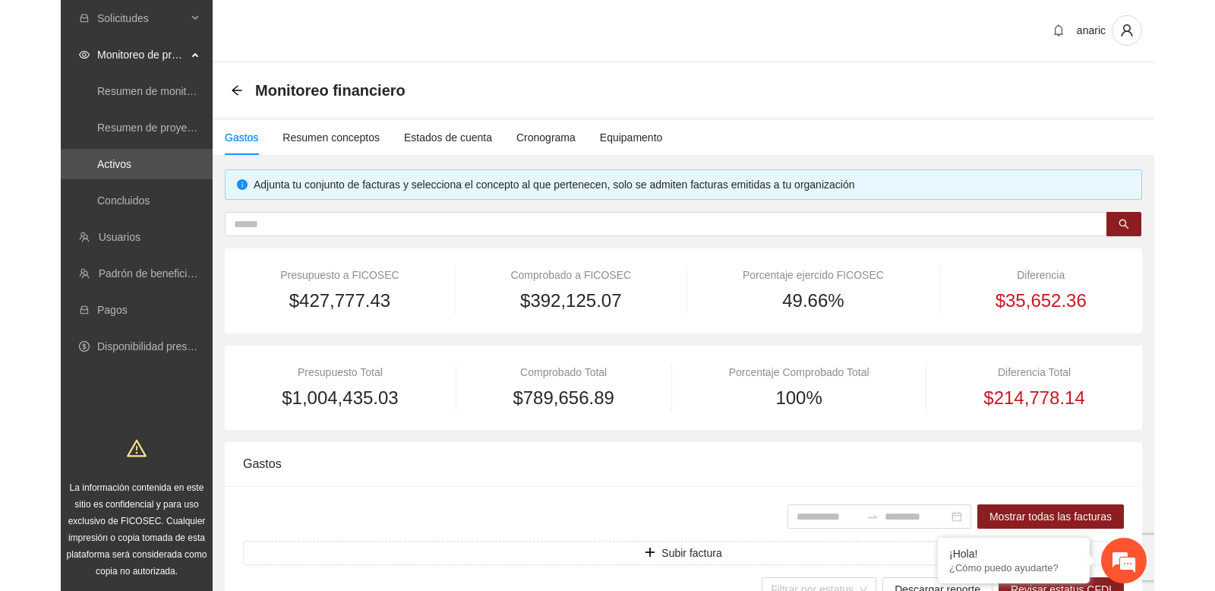
scroll to position [46, 0]
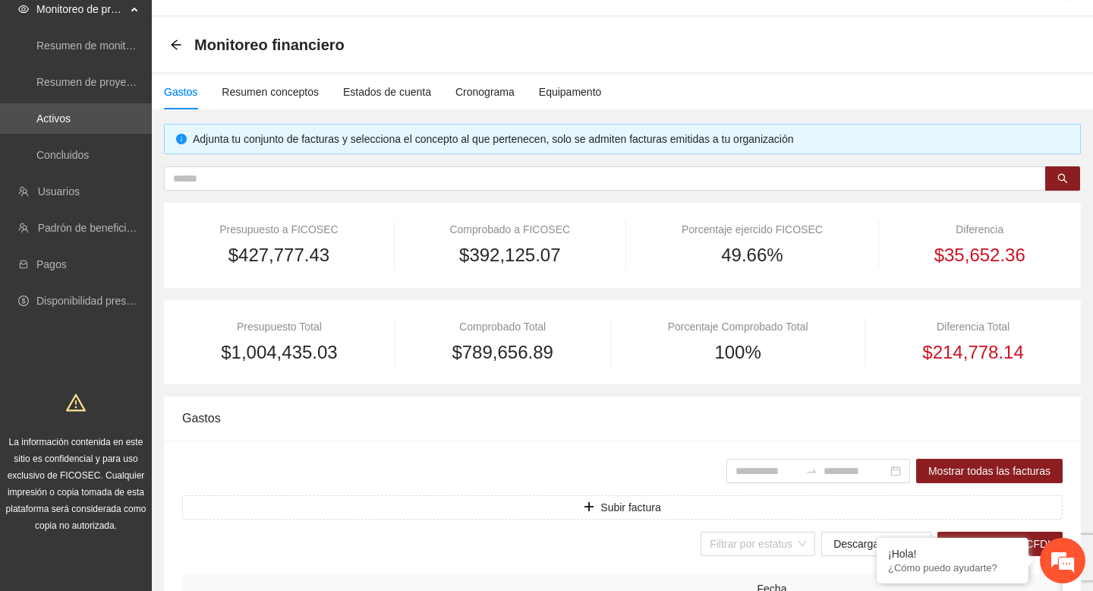
type input "**********"
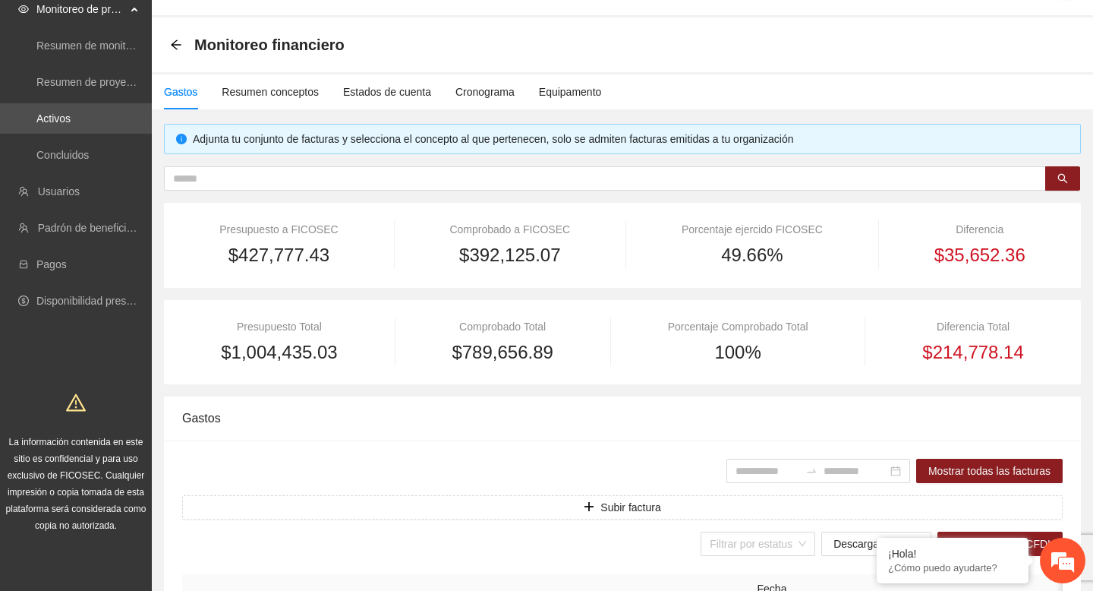
type input "**********"
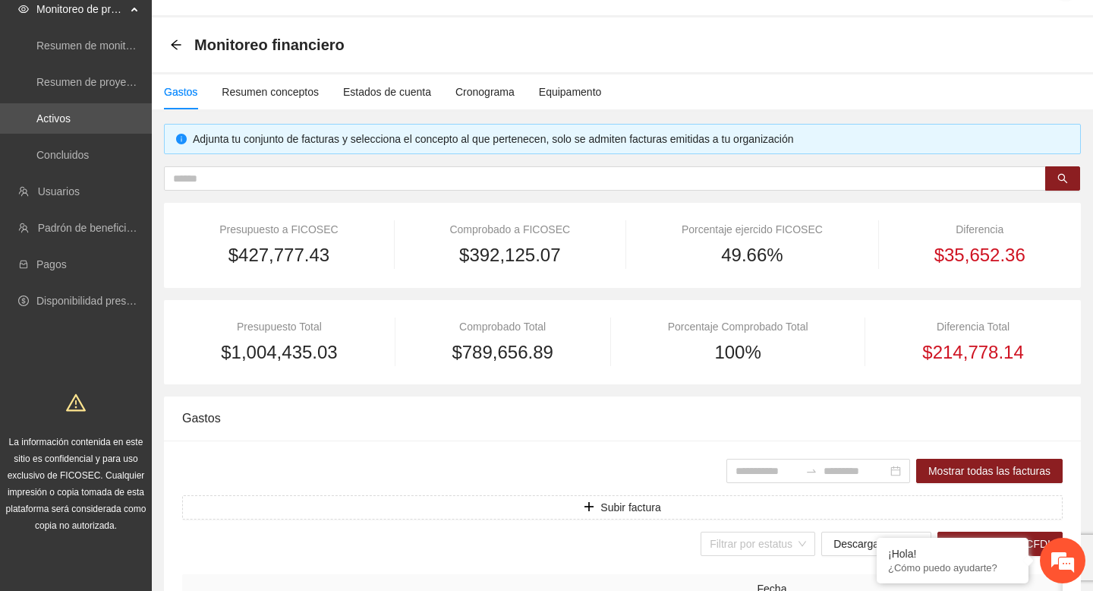
drag, startPoint x: 676, startPoint y: 229, endPoint x: 816, endPoint y: 227, distance: 139.7
click at [815, 227] on div "Porcentaje ejercido FICOSEC" at bounding box center [753, 229] width 216 height 17
click at [793, 225] on div "Porcentaje ejercido FICOSEC" at bounding box center [753, 229] width 216 height 17
click at [721, 254] on span "49.66%" at bounding box center [751, 255] width 61 height 29
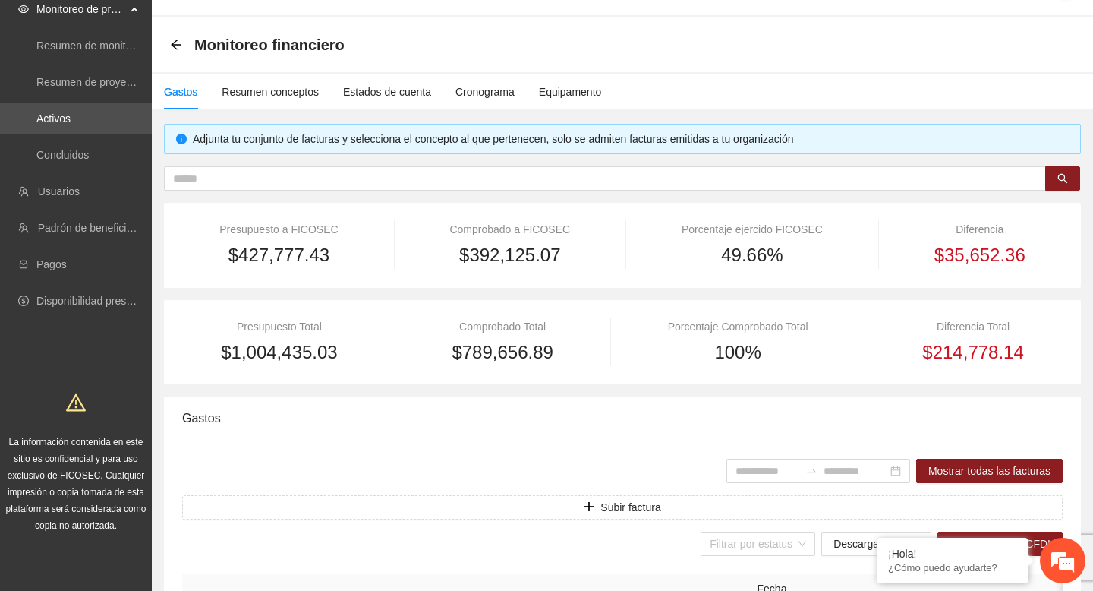
click at [489, 254] on span "$392,125.07" at bounding box center [509, 255] width 101 height 29
click at [472, 346] on span "$789,656.89" at bounding box center [502, 352] width 101 height 29
click at [471, 351] on span "$789,656.89" at bounding box center [502, 352] width 101 height 29
click at [683, 331] on div "Porcentaje Comprobado Total" at bounding box center [738, 326] width 218 height 17
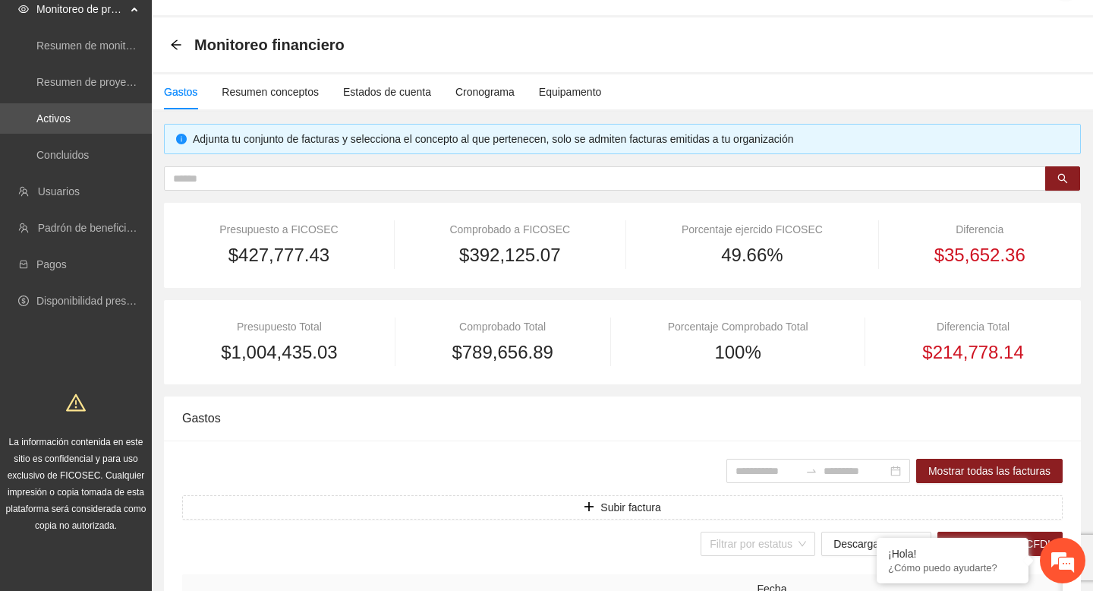
click at [733, 355] on span "100%" at bounding box center [737, 352] width 46 height 29
click at [714, 367] on div "Presupuesto Total $1,004,435.03 Comprobado Total $789,656.89 Porcentaje Comprob…" at bounding box center [622, 342] width 917 height 85
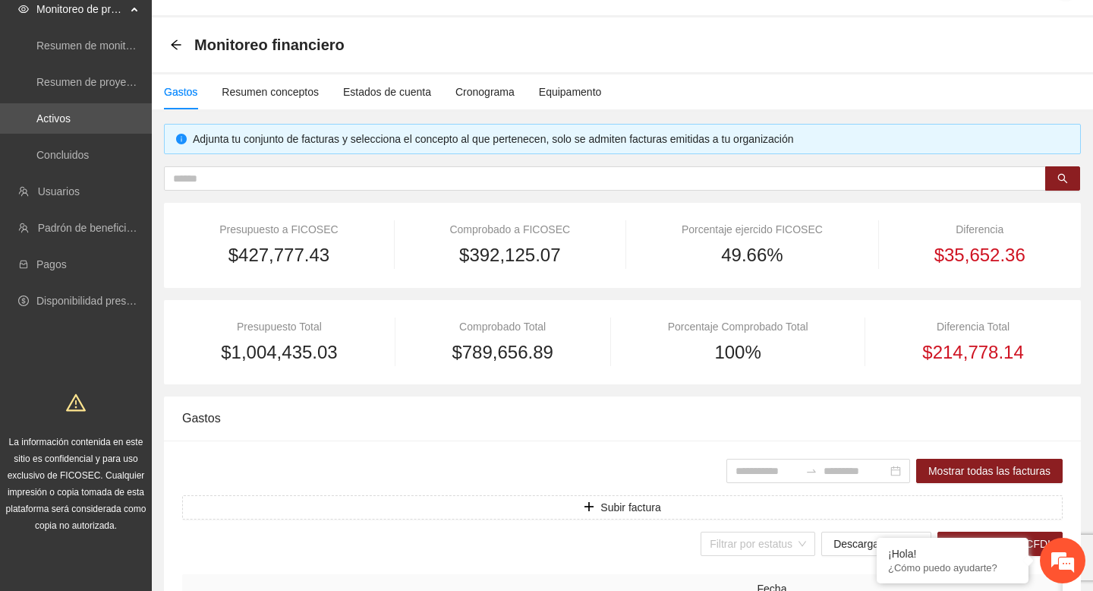
click at [493, 350] on span "$789,656.89" at bounding box center [502, 352] width 101 height 29
click at [432, 349] on div "$789,656.89" at bounding box center [502, 352] width 179 height 29
click at [736, 263] on span "49.66%" at bounding box center [751, 255] width 61 height 29
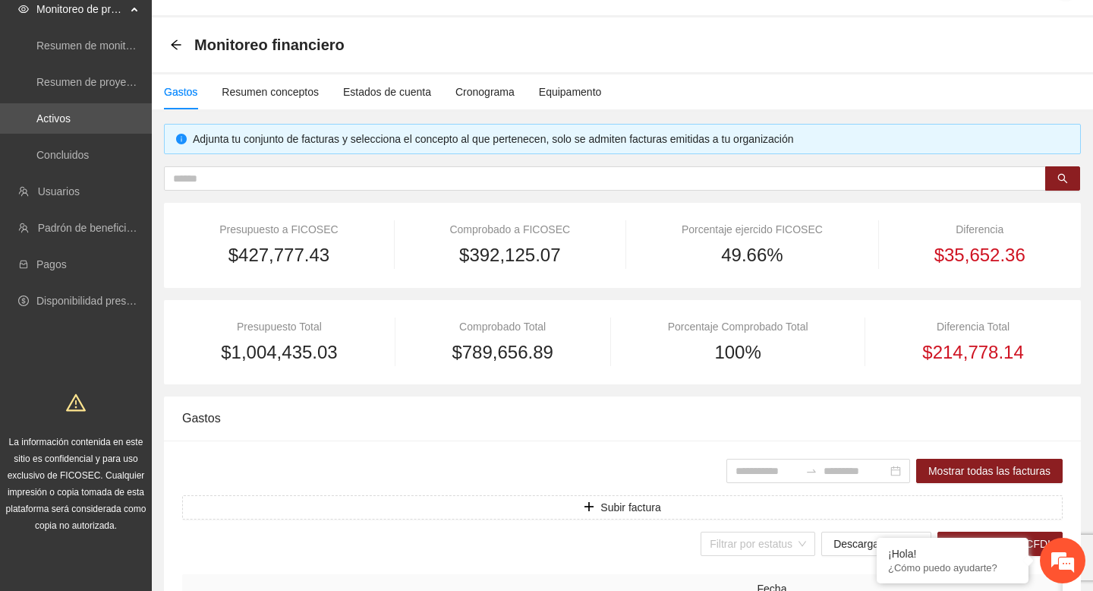
click at [736, 263] on span "49.66%" at bounding box center [751, 255] width 61 height 29
click at [747, 251] on span "49.66%" at bounding box center [751, 255] width 61 height 29
click at [746, 279] on div "Presupuesto a FICOSEC $427,777.43 Comprobado a FICOSEC $392,125.07 Porcentaje e…" at bounding box center [622, 245] width 917 height 85
click at [746, 253] on span "49.66%" at bounding box center [751, 255] width 61 height 29
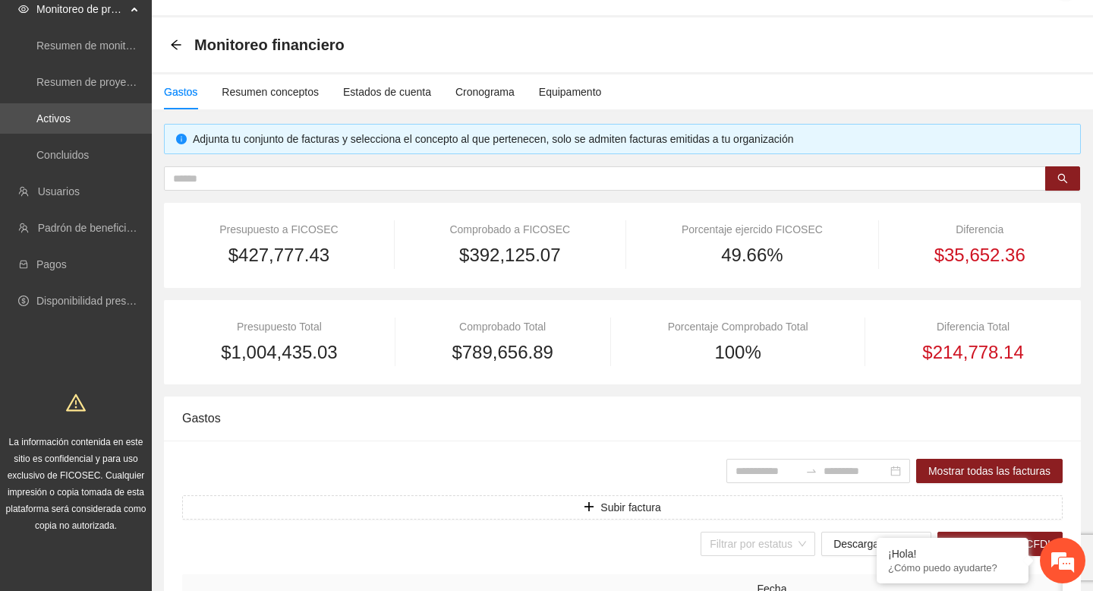
click at [746, 253] on span "49.66%" at bounding box center [751, 255] width 61 height 29
click at [713, 266] on div "49.66%" at bounding box center [753, 255] width 216 height 29
click at [724, 352] on span "100%" at bounding box center [737, 352] width 46 height 29
click at [736, 369] on div "Presupuesto Total $1,004,435.03 Comprobado Total $789,656.89 Porcentaje Comprob…" at bounding box center [622, 342] width 917 height 85
